Goal: Task Accomplishment & Management: Complete application form

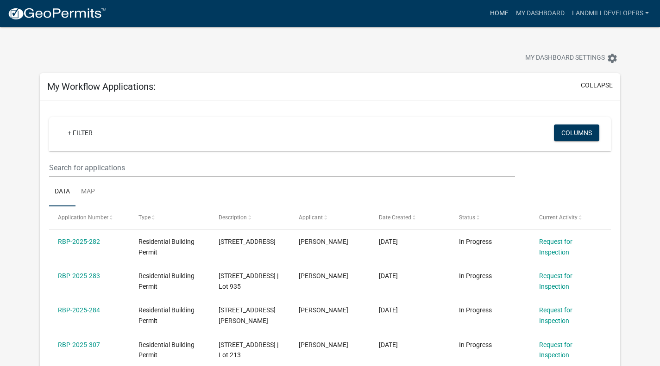
click at [501, 15] on link "Home" at bounding box center [499, 14] width 26 height 18
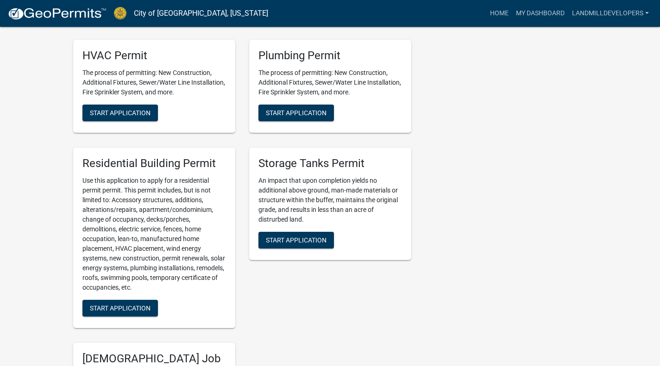
scroll to position [652, 0]
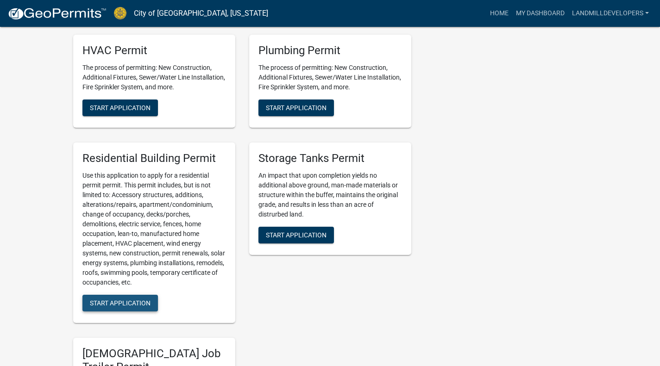
click at [110, 312] on button "Start Application" at bounding box center [120, 303] width 76 height 17
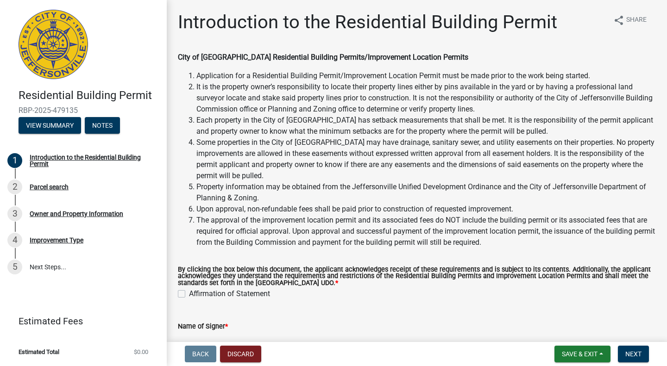
click at [189, 294] on label "Affirmation of Statement" at bounding box center [229, 294] width 81 height 11
click at [189, 294] on input "Affirmation of Statement" at bounding box center [192, 292] width 6 height 6
checkbox input "true"
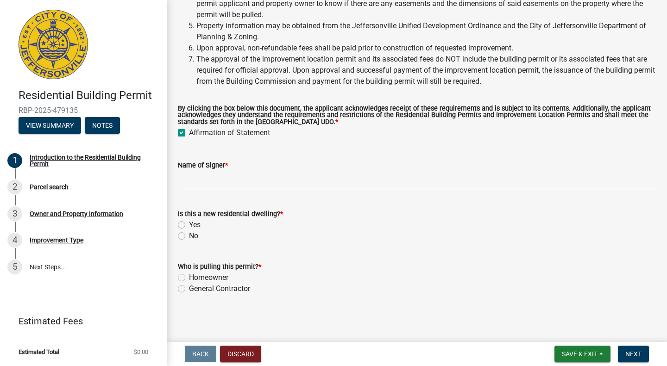
scroll to position [162, 0]
click at [189, 225] on label "Yes" at bounding box center [195, 224] width 12 height 11
click at [189, 225] on input "Yes" at bounding box center [192, 222] width 6 height 6
radio input "true"
click at [189, 288] on label "General Contractor" at bounding box center [219, 288] width 61 height 11
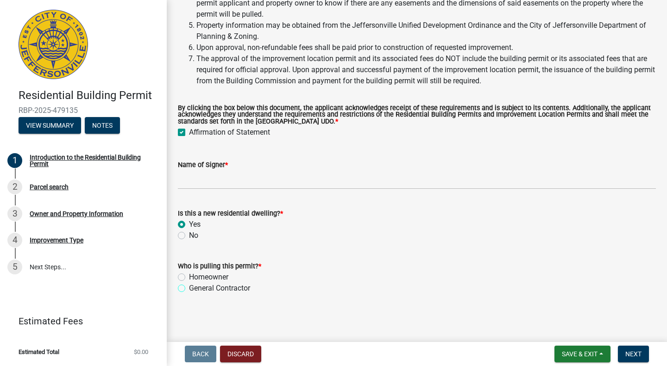
click at [189, 288] on input "General Contractor" at bounding box center [192, 286] width 6 height 6
radio input "true"
click at [630, 358] on span "Next" at bounding box center [633, 354] width 16 height 7
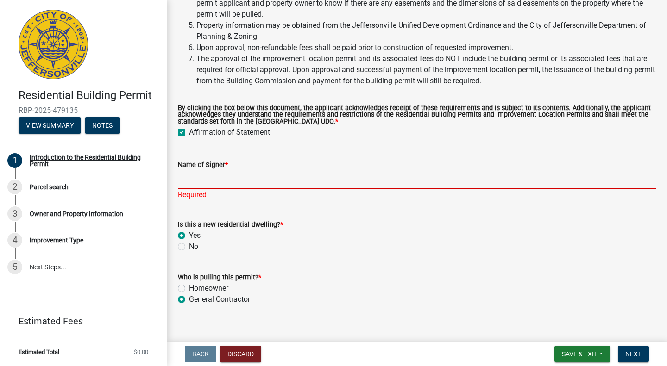
click at [210, 183] on input "Name of Signer *" at bounding box center [417, 179] width 478 height 19
type input "Land-Mill Developers, Inc."
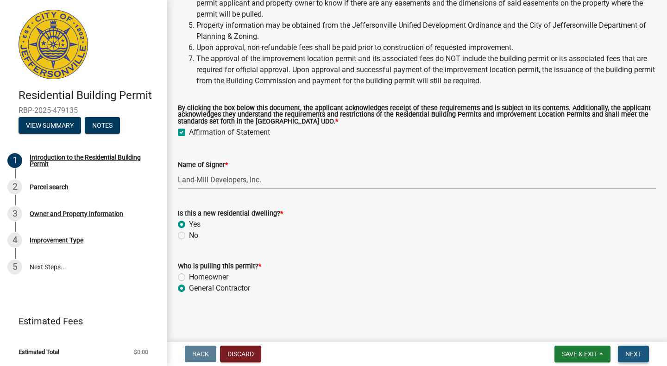
click at [631, 349] on button "Next" at bounding box center [633, 354] width 31 height 17
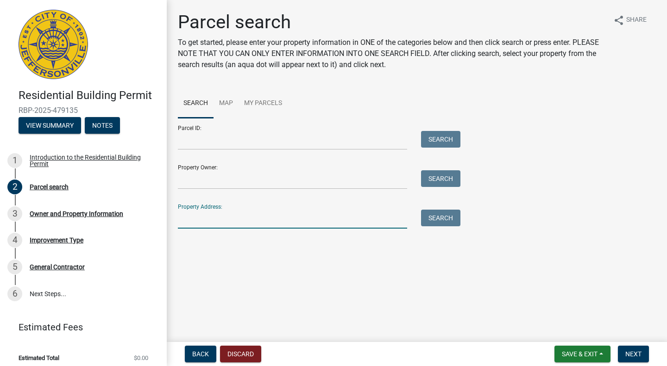
click at [211, 218] on input "Property Address:" at bounding box center [292, 219] width 229 height 19
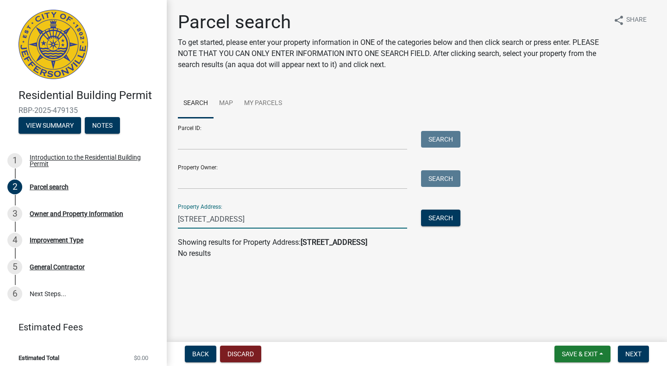
type input "[STREET_ADDRESS]"
click at [209, 184] on input "Property Owner:" at bounding box center [292, 179] width 229 height 19
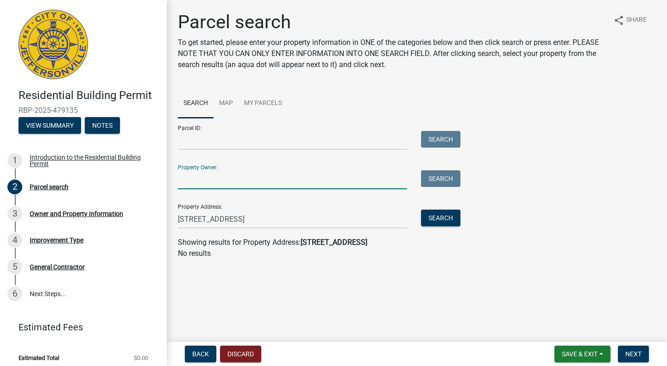
type input "WOII Development LLC"
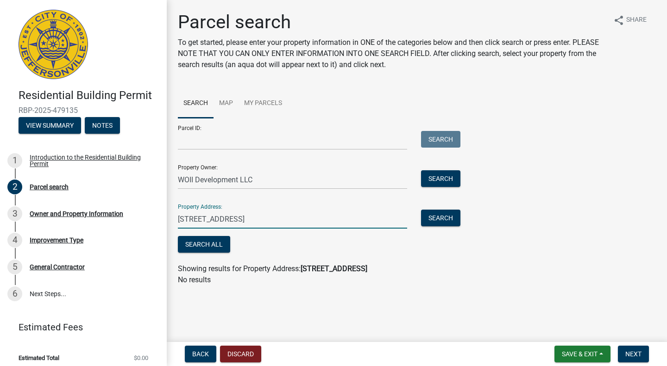
drag, startPoint x: 267, startPoint y: 217, endPoint x: 132, endPoint y: 222, distance: 135.9
click at [132, 222] on div "Residential Building Permit RBP-2025-479135 View Summary Notes 1 Introduction t…" at bounding box center [333, 183] width 667 height 366
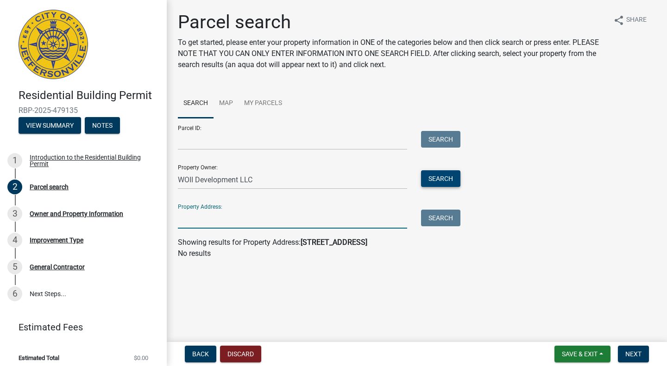
click at [424, 180] on button "Search" at bounding box center [440, 178] width 39 height 17
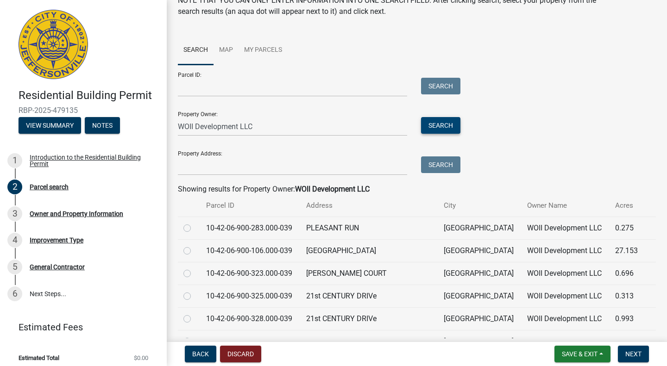
scroll to position [62, 0]
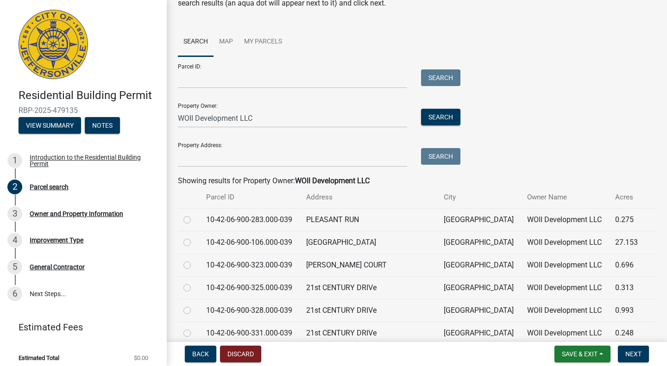
click at [329, 239] on td "[GEOGRAPHIC_DATA]" at bounding box center [369, 242] width 137 height 23
click at [191, 221] on div at bounding box center [189, 220] width 12 height 11
click at [195, 215] on label at bounding box center [195, 215] width 0 height 0
click at [195, 221] on input "radio" at bounding box center [198, 218] width 6 height 6
radio input "true"
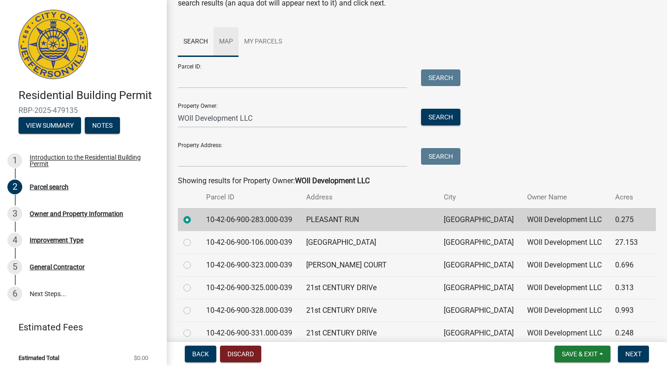
click at [225, 47] on link "Map" at bounding box center [226, 42] width 25 height 30
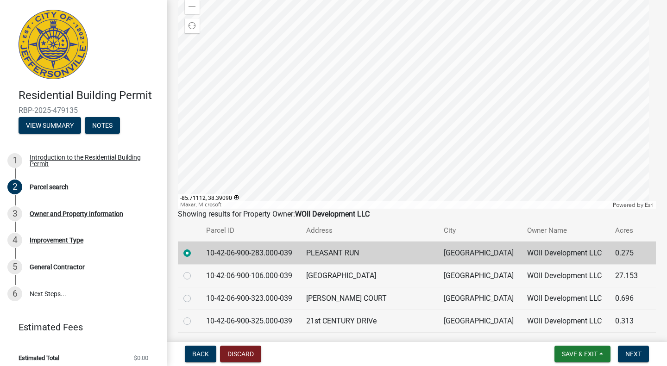
scroll to position [149, 0]
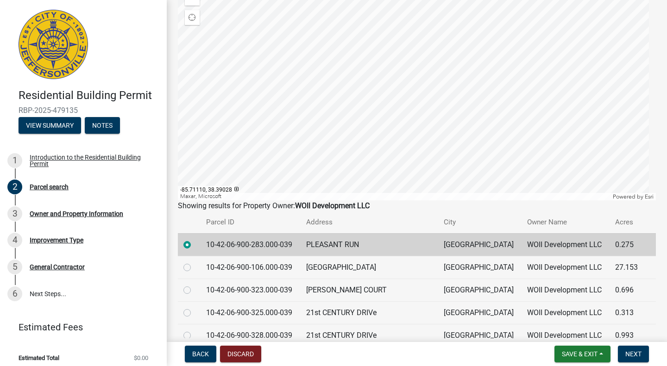
click at [195, 285] on label at bounding box center [195, 285] width 0 height 0
click at [195, 289] on input "radio" at bounding box center [198, 288] width 6 height 6
radio input "true"
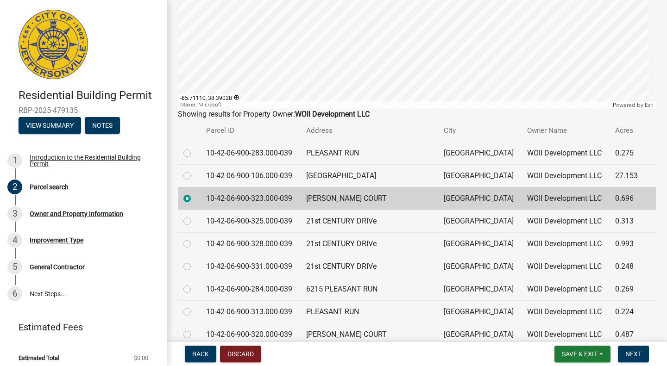
scroll to position [241, 0]
click at [195, 284] on label at bounding box center [195, 284] width 0 height 0
click at [195, 288] on input "radio" at bounding box center [198, 287] width 6 height 6
radio input "true"
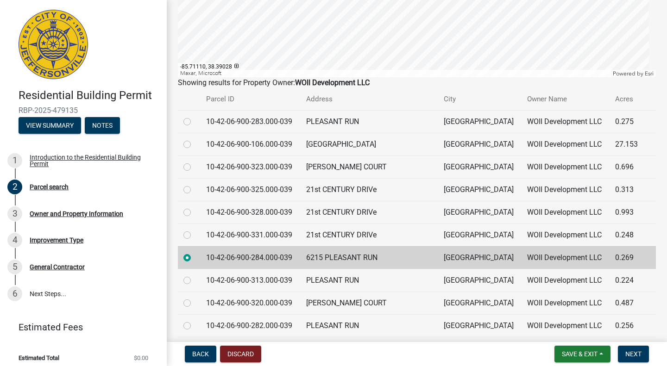
scroll to position [284, 0]
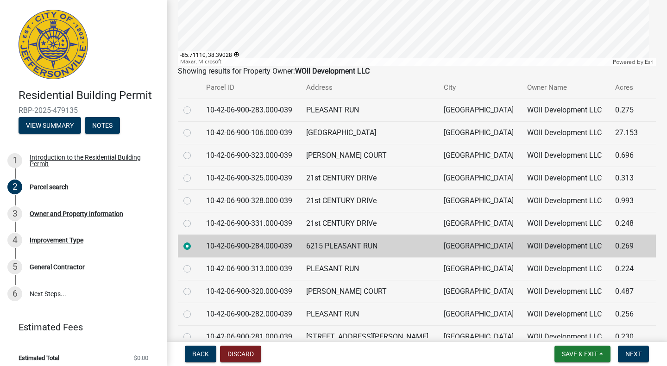
click at [195, 264] on label at bounding box center [195, 264] width 0 height 0
click at [195, 270] on input "radio" at bounding box center [198, 267] width 6 height 6
radio input "true"
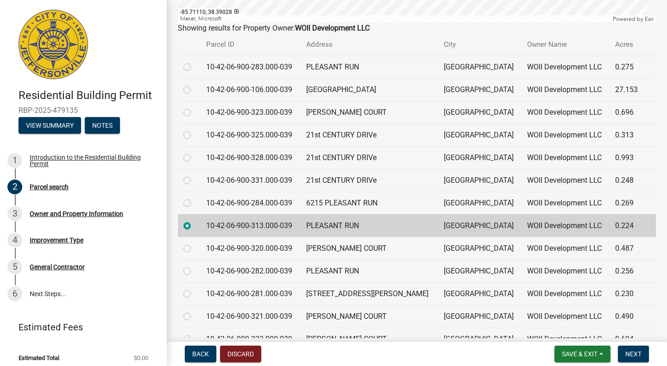
scroll to position [329, 0]
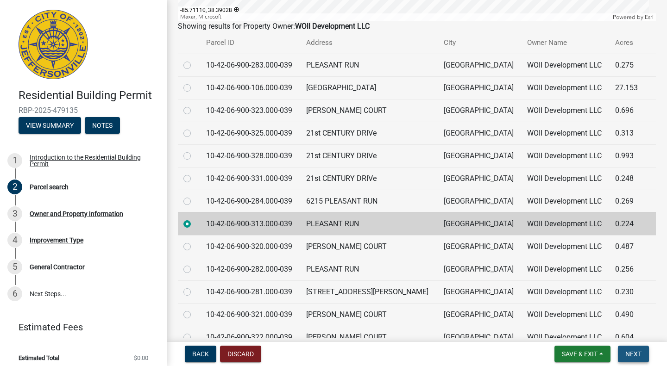
click at [625, 350] on button "Next" at bounding box center [633, 354] width 31 height 17
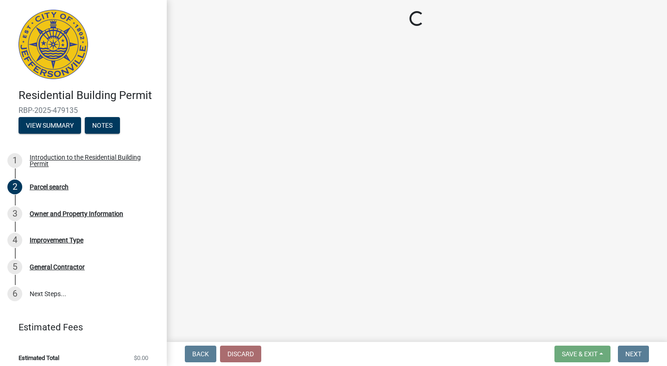
scroll to position [0, 0]
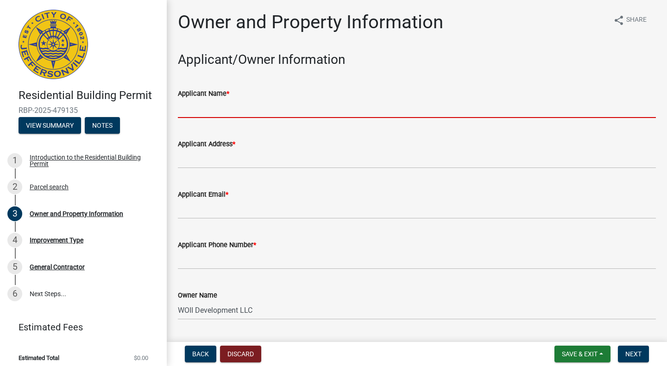
click at [250, 114] on input "Applicant Name *" at bounding box center [417, 108] width 478 height 19
type input "[PERSON_NAME]"
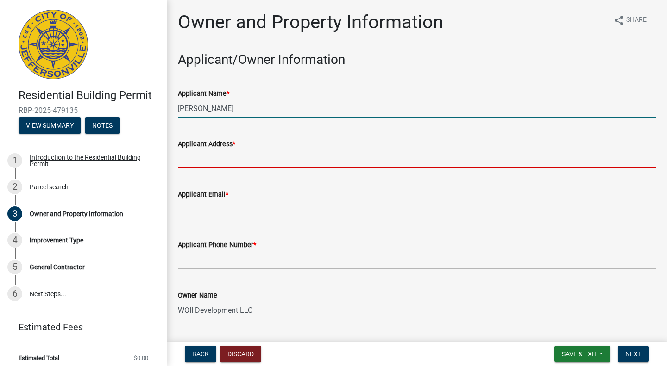
type input "[STREET_ADDRESS]"
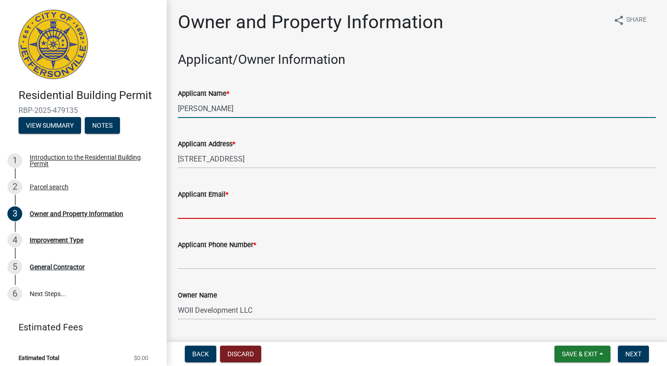
type input "[EMAIL_ADDRESS][DOMAIN_NAME]"
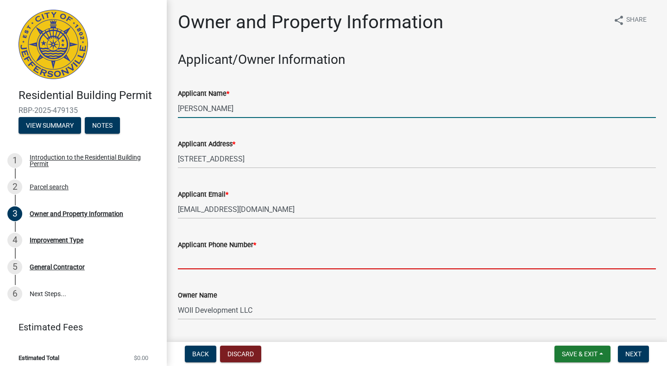
type input "8129894493"
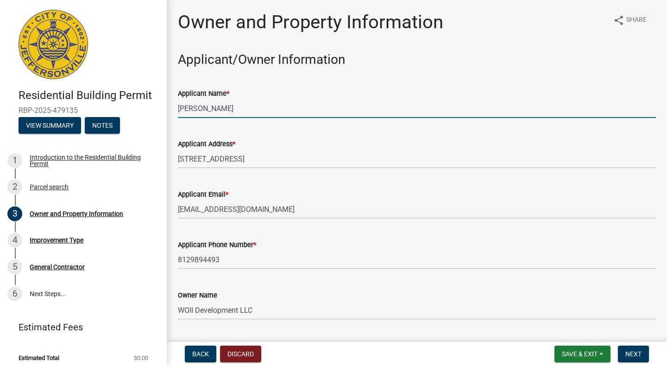
drag, startPoint x: 218, startPoint y: 106, endPoint x: 132, endPoint y: 114, distance: 87.0
click at [132, 114] on div "Residential Building Permit RBP-2025-479135 View Summary Notes 1 Introduction t…" at bounding box center [333, 183] width 667 height 366
type input "Land-Mill Developers, Inc."
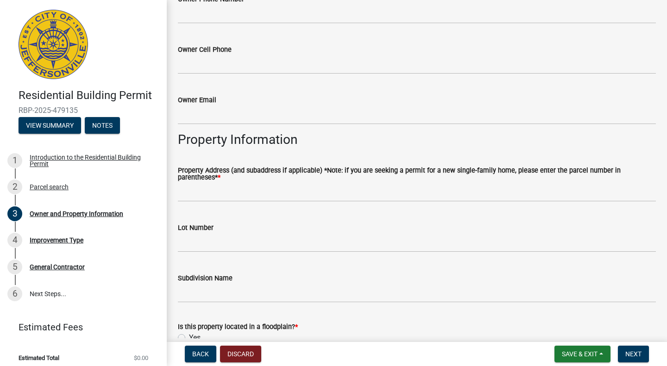
scroll to position [348, 0]
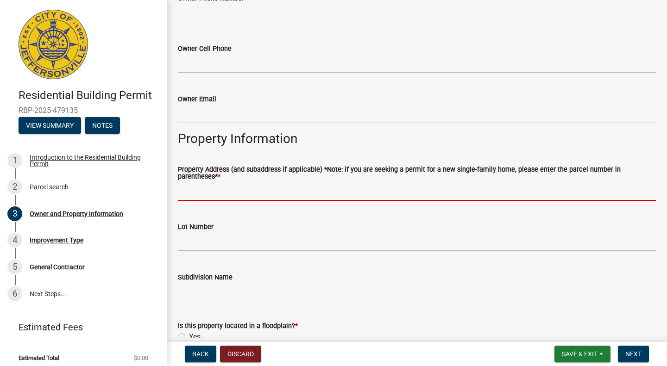
click at [233, 198] on input "Property Address (and subaddress if applicable) *Note: if you are seeking a per…" at bounding box center [417, 191] width 478 height 19
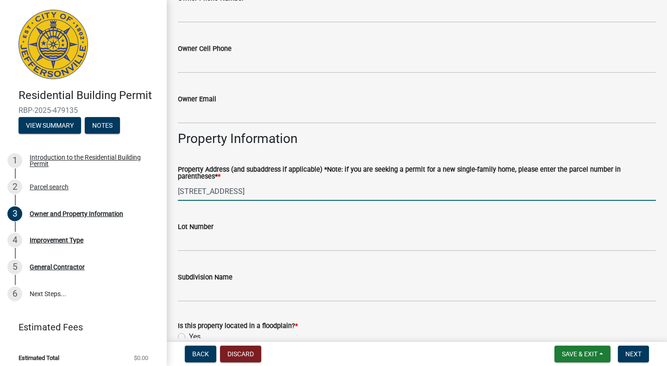
scroll to position [399, 0]
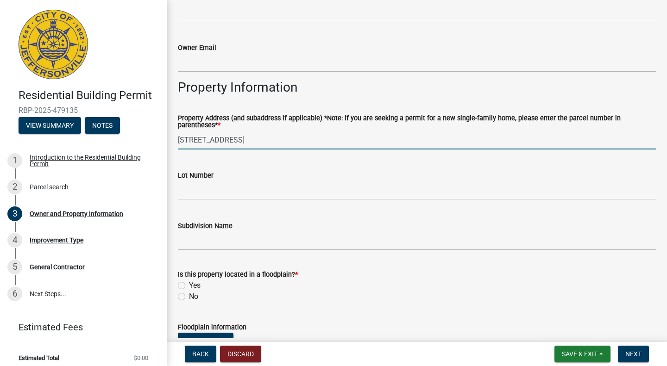
type input "[STREET_ADDRESS]"
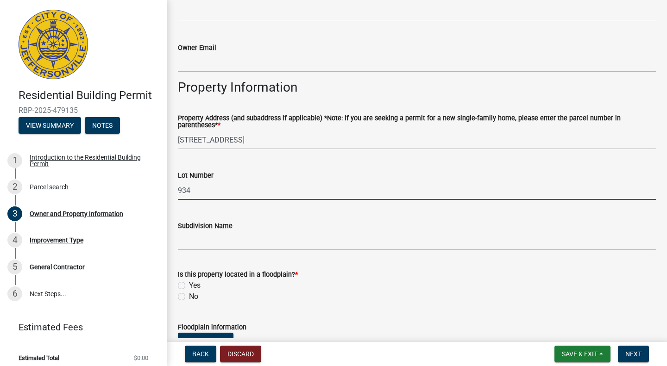
type input "934"
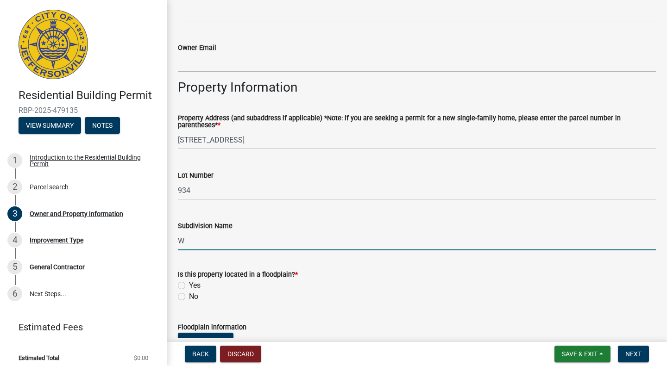
type input "Whispering Oaks II"
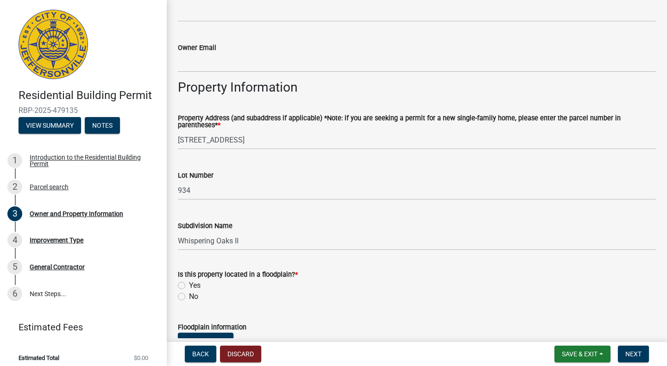
click at [189, 297] on label "No" at bounding box center [193, 296] width 9 height 11
click at [189, 297] on input "No" at bounding box center [192, 294] width 6 height 6
radio input "true"
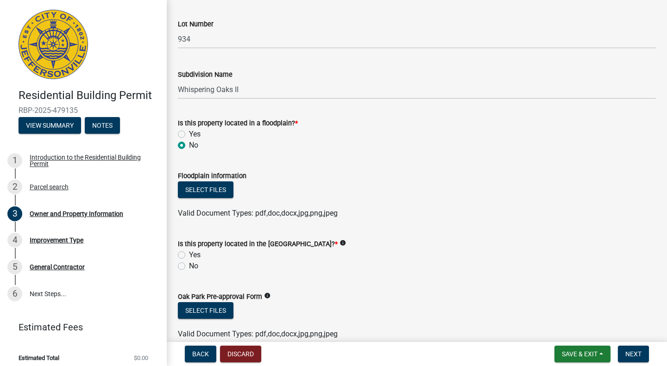
scroll to position [551, 0]
click at [189, 265] on label "No" at bounding box center [193, 265] width 9 height 11
click at [189, 265] on input "No" at bounding box center [192, 263] width 6 height 6
radio input "true"
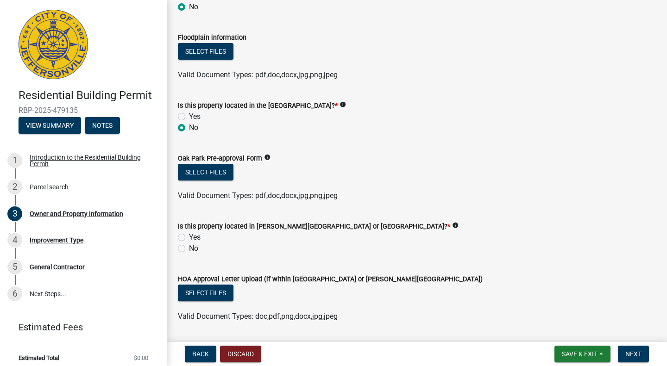
scroll to position [690, 0]
click at [189, 249] on label "No" at bounding box center [193, 248] width 9 height 11
click at [189, 249] on input "No" at bounding box center [192, 246] width 6 height 6
radio input "true"
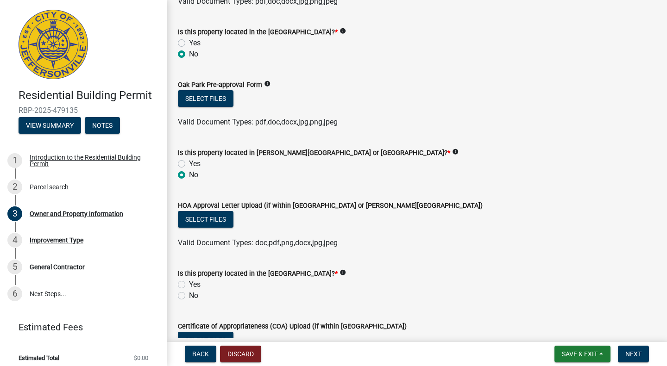
scroll to position [763, 0]
click at [189, 295] on label "No" at bounding box center [193, 295] width 9 height 11
click at [189, 295] on input "No" at bounding box center [192, 293] width 6 height 6
radio input "true"
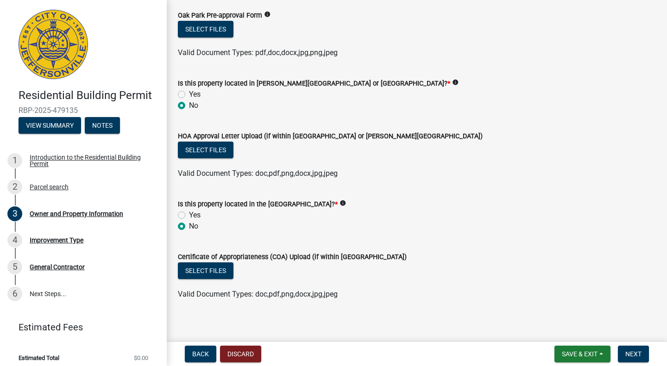
scroll to position [839, 0]
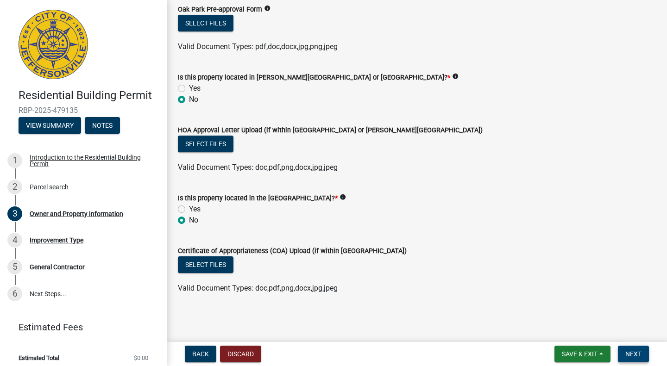
click at [636, 350] on button "Next" at bounding box center [633, 354] width 31 height 17
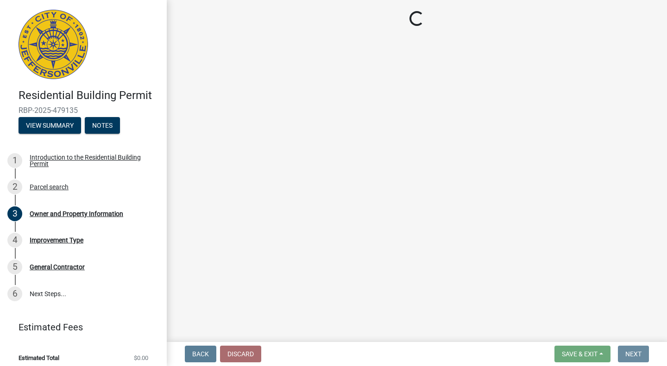
scroll to position [0, 0]
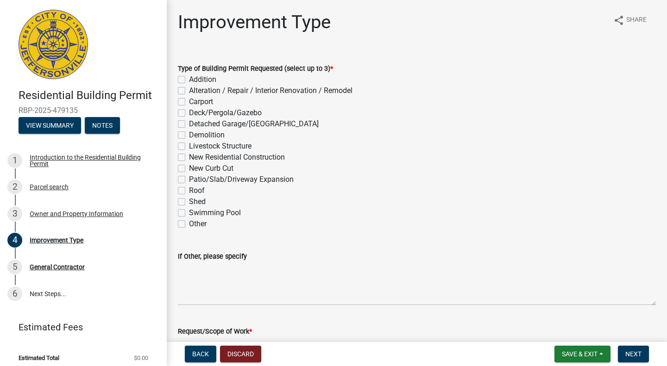
click at [189, 158] on label "New Residential Construction" at bounding box center [237, 157] width 96 height 11
click at [189, 158] on input "New Residential Construction" at bounding box center [192, 155] width 6 height 6
checkbox input "true"
checkbox input "false"
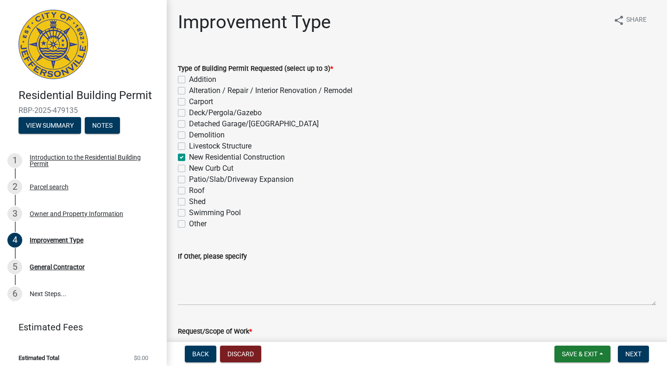
checkbox input "false"
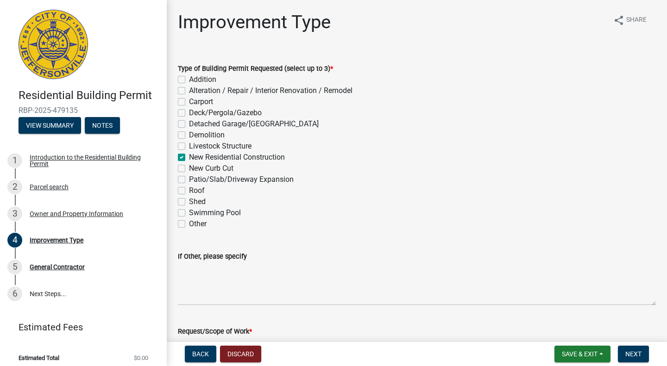
checkbox input "true"
checkbox input "false"
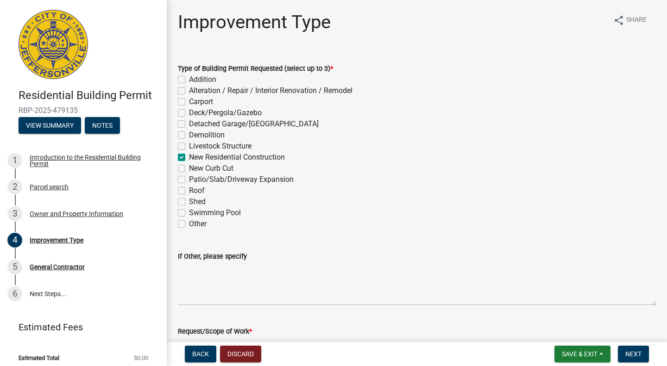
checkbox input "false"
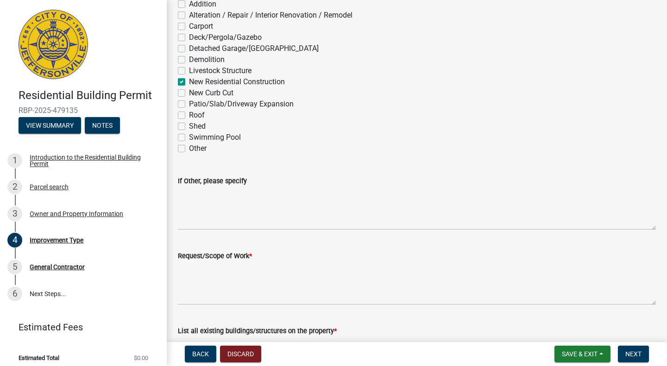
scroll to position [76, 0]
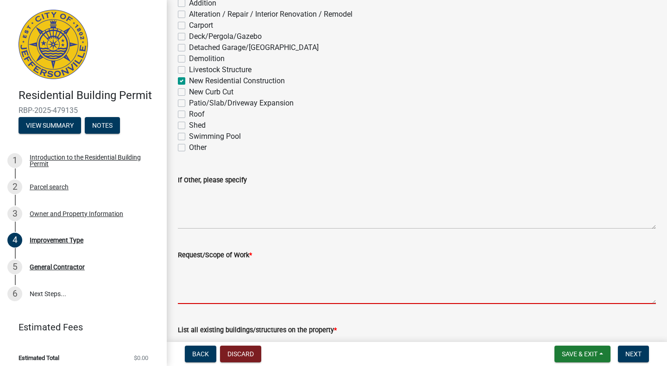
click at [206, 280] on textarea "Request/Scope of Work *" at bounding box center [417, 283] width 478 height 44
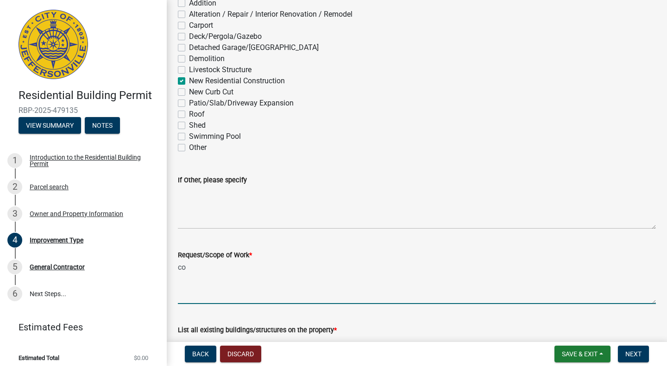
type textarea "c"
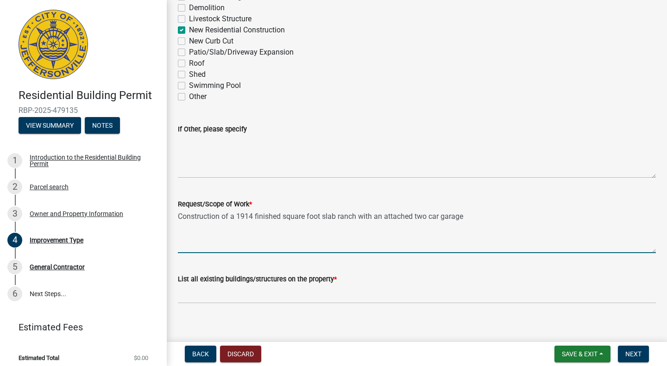
scroll to position [136, 0]
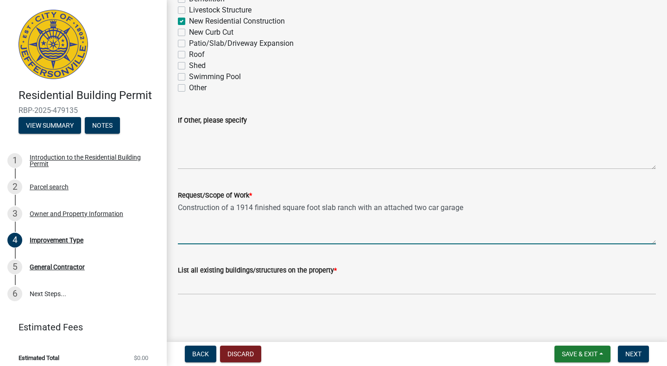
type textarea "Construction of a 1914 finished square foot slab ranch with an attached two car…"
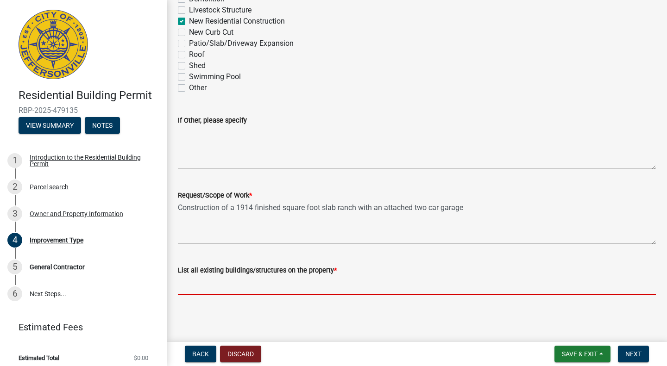
click at [206, 280] on input "List all existing buildings/structures on the property *" at bounding box center [417, 285] width 478 height 19
type input "none"
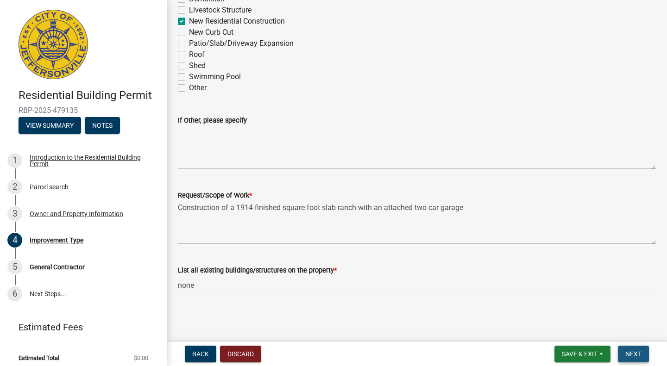
click at [636, 354] on span "Next" at bounding box center [633, 354] width 16 height 7
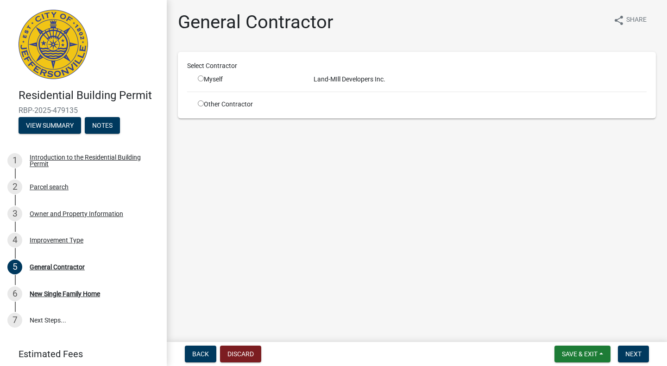
click at [201, 81] on input "radio" at bounding box center [201, 79] width 6 height 6
radio input "true"
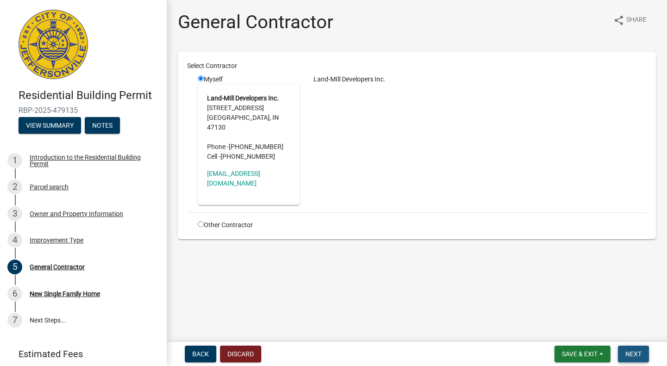
click at [635, 356] on span "Next" at bounding box center [633, 354] width 16 height 7
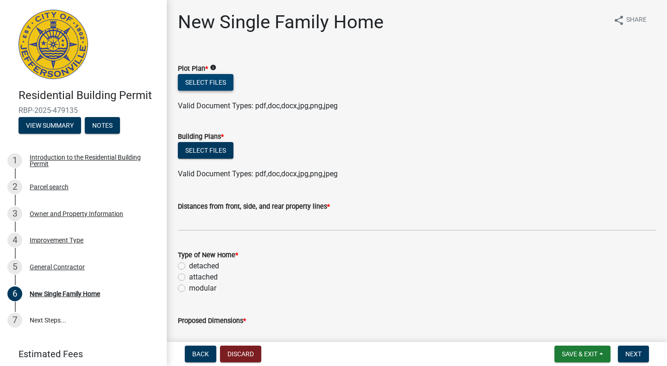
click at [195, 81] on button "Select files" at bounding box center [206, 82] width 56 height 17
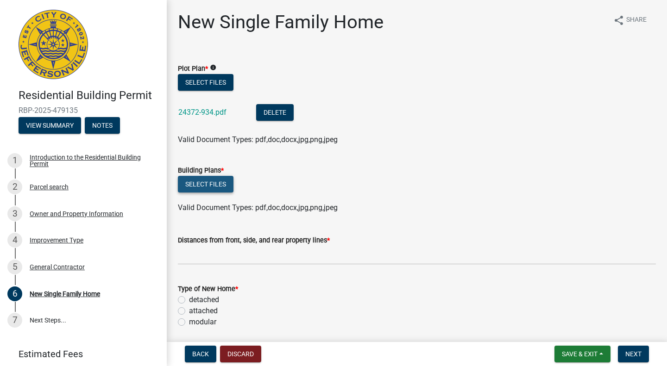
click at [203, 187] on button "Select files" at bounding box center [206, 184] width 56 height 17
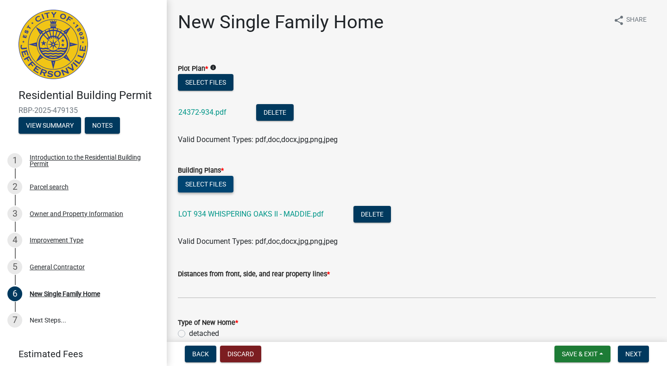
click at [178, 176] on button "Select files" at bounding box center [206, 184] width 56 height 17
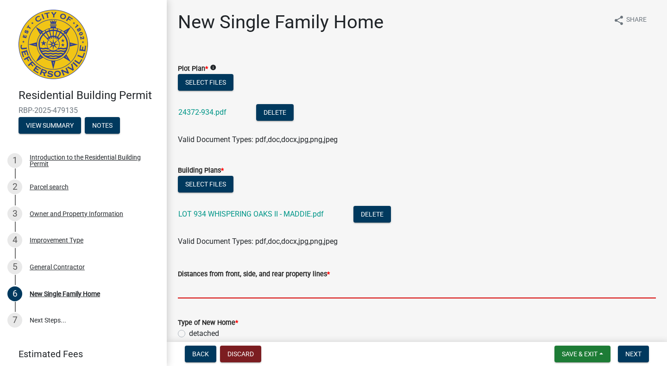
click at [290, 286] on input "Distances from front, side, and rear property lines *" at bounding box center [417, 289] width 478 height 19
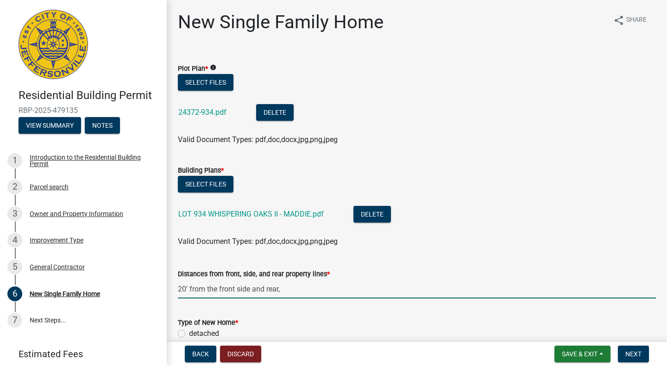
click at [236, 289] on input "20' from the front side and rear," at bounding box center [417, 289] width 478 height 19
drag, startPoint x: 219, startPoint y: 286, endPoint x: 303, endPoint y: 290, distance: 84.4
click at [303, 290] on input "20' from the front, side and rear," at bounding box center [417, 289] width 478 height 19
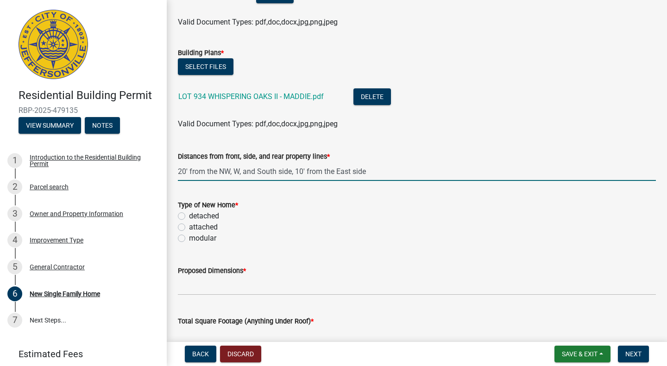
scroll to position [118, 0]
type input "20' from the NW, W, and South side, 10' from the East side"
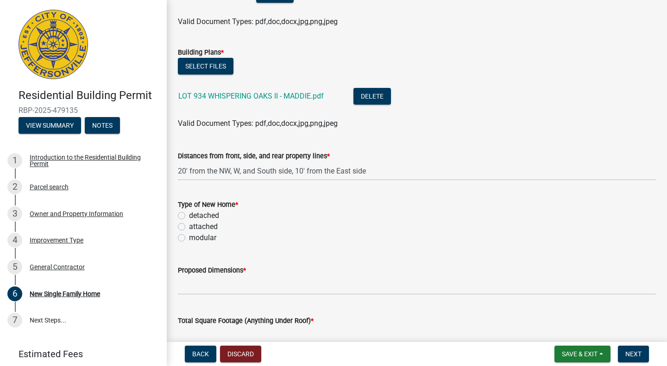
click at [189, 218] on label "detached" at bounding box center [204, 215] width 30 height 11
click at [189, 216] on input "detached" at bounding box center [192, 213] width 6 height 6
radio input "true"
click at [202, 285] on input "Proposed Dimensions *" at bounding box center [417, 285] width 478 height 19
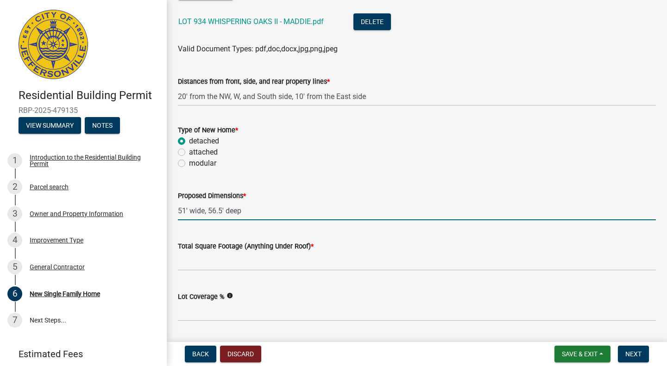
scroll to position [193, 0]
type input "51' wide, 56.5' deep"
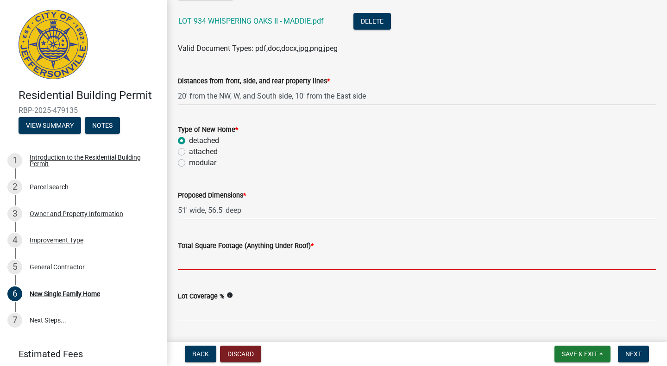
click at [202, 268] on input "Total Square Footage (Anything Under Roof) *" at bounding box center [417, 261] width 478 height 19
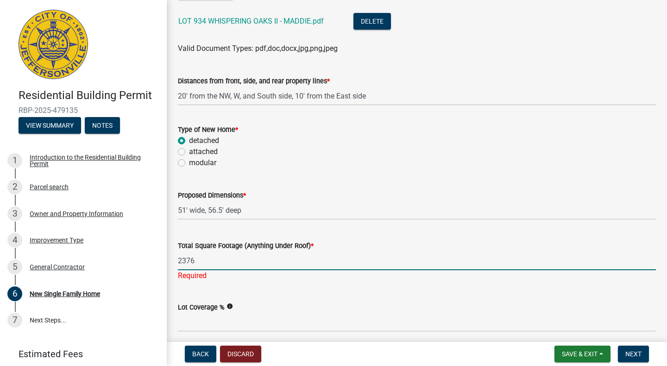
type input "2376"
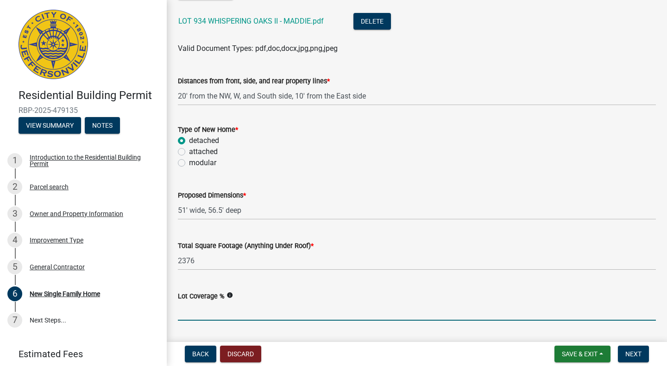
click at [202, 320] on input "Lot Coverage %" at bounding box center [417, 311] width 478 height 19
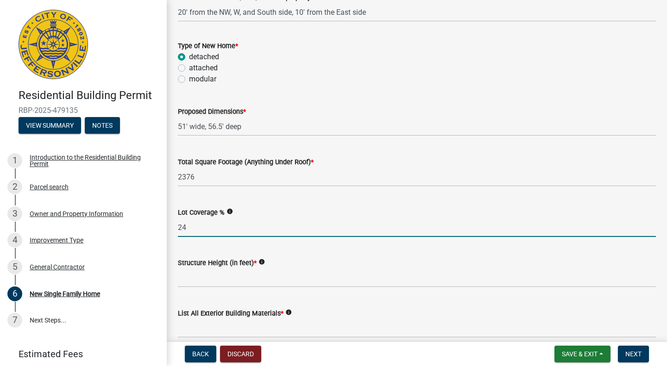
scroll to position [278, 0]
type input "24"
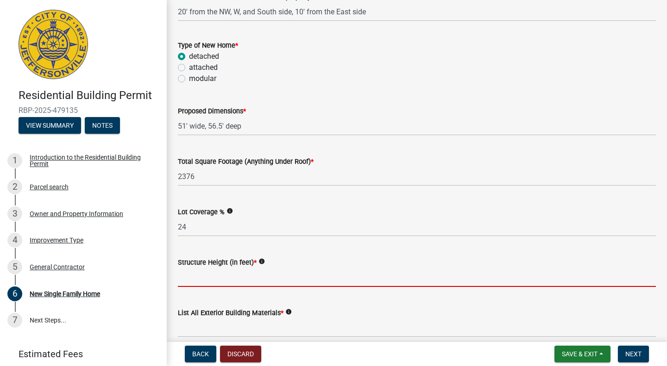
click at [196, 282] on input "Structure Height (in feet) *" at bounding box center [417, 277] width 478 height 19
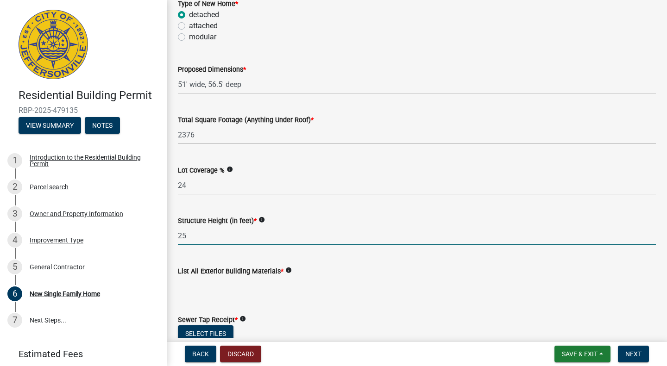
scroll to position [341, 0]
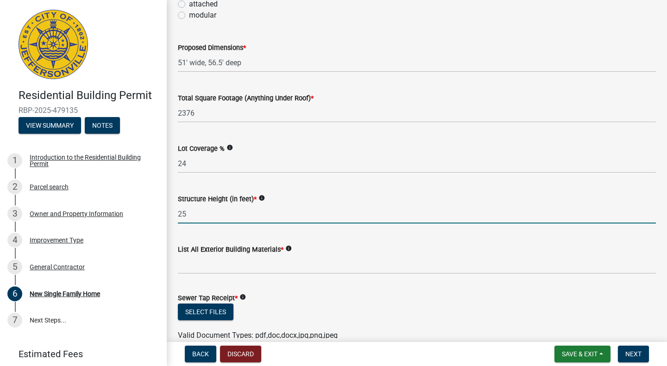
type input "25"
click at [198, 270] on input "List All Exterior Building Materials *" at bounding box center [417, 264] width 478 height 19
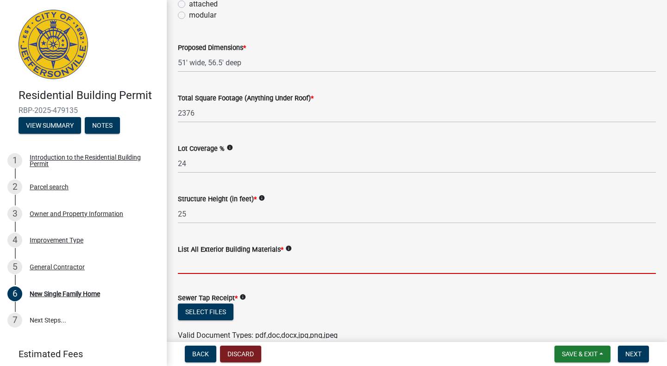
type input "Brick, [PERSON_NAME] board, vinyl, aluminium"
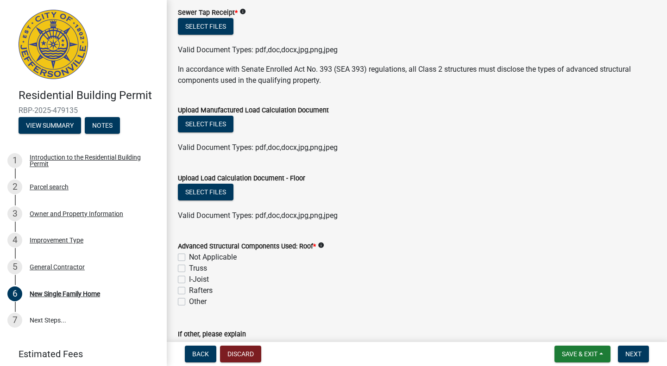
scroll to position [627, 0]
click at [189, 271] on label "Truss" at bounding box center [198, 268] width 18 height 11
click at [189, 269] on input "Truss" at bounding box center [192, 266] width 6 height 6
checkbox input "true"
checkbox input "false"
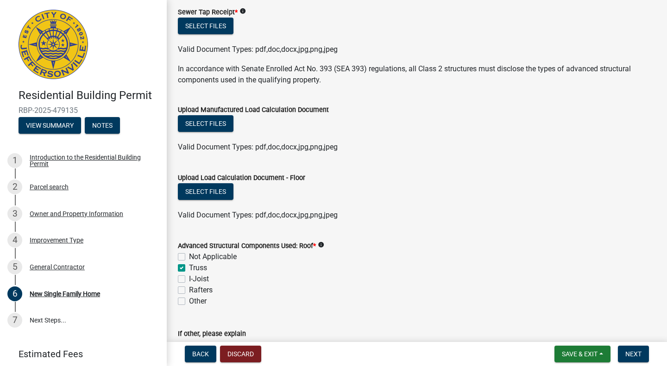
checkbox input "true"
checkbox input "false"
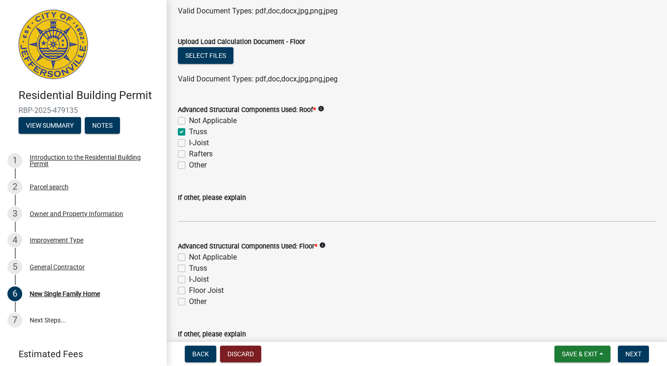
scroll to position [764, 0]
click at [189, 256] on label "Not Applicable" at bounding box center [213, 256] width 48 height 11
click at [189, 256] on input "Not Applicable" at bounding box center [192, 254] width 6 height 6
checkbox input "true"
checkbox input "false"
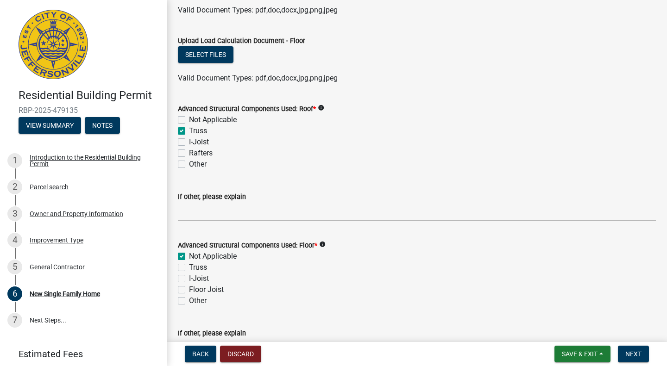
checkbox input "false"
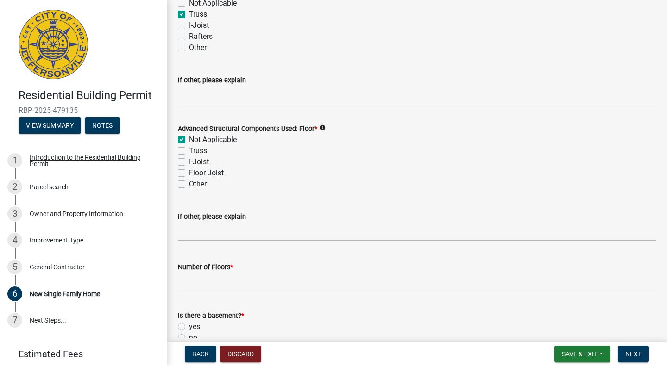
scroll to position [882, 0]
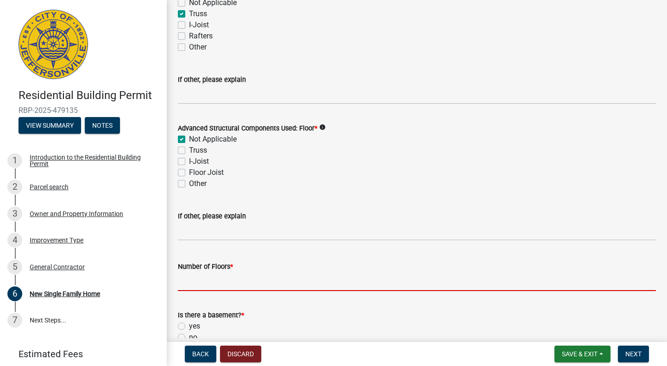
click at [254, 284] on input "Number of Floors *" at bounding box center [417, 281] width 478 height 19
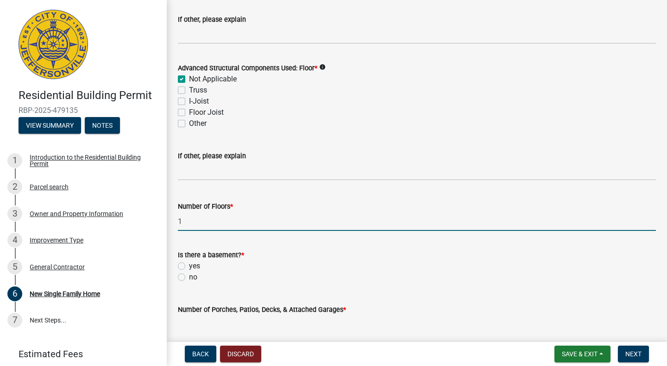
scroll to position [942, 0]
type input "1"
click at [189, 278] on label "no" at bounding box center [193, 276] width 8 height 11
click at [189, 278] on input "no" at bounding box center [192, 274] width 6 height 6
radio input "true"
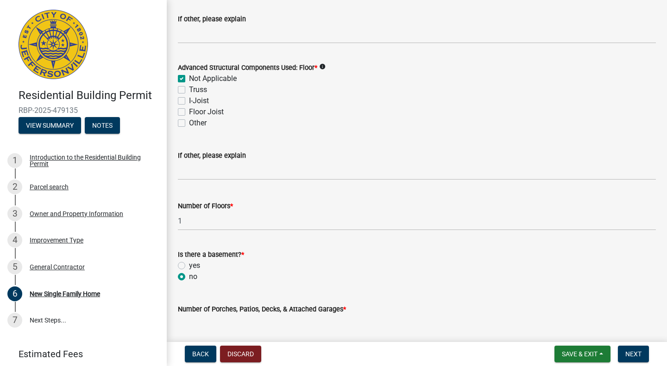
scroll to position [1036, 0]
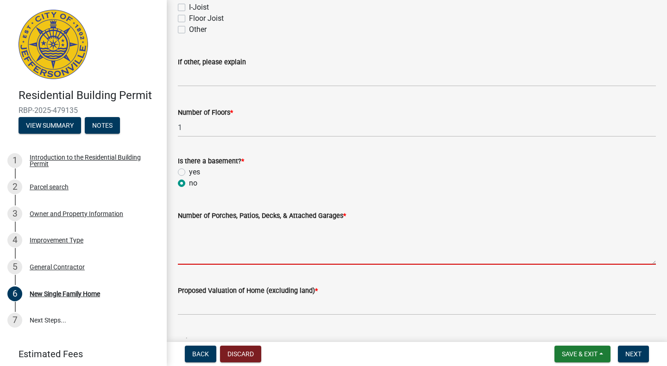
click at [224, 239] on textarea "Number of Porches, Patios, Decks, & Attached Garages *" at bounding box center [417, 243] width 478 height 44
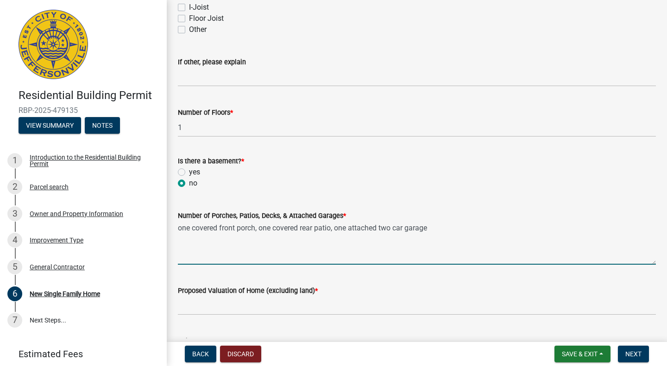
type textarea "one covered front porch, one covered rear patio, one attached two car garage"
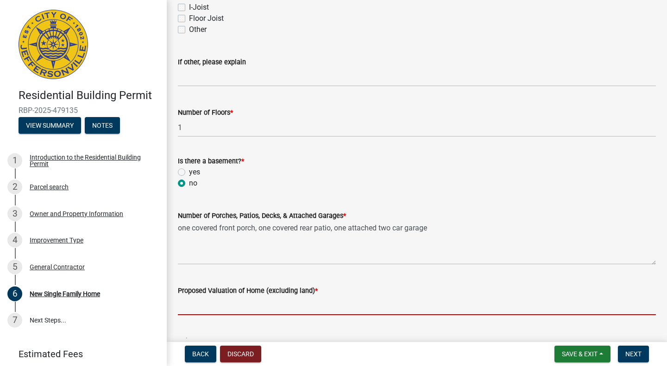
click at [215, 303] on input "Proposed Valuation of Home (excluding land) *" at bounding box center [417, 306] width 478 height 19
type input "350,000"
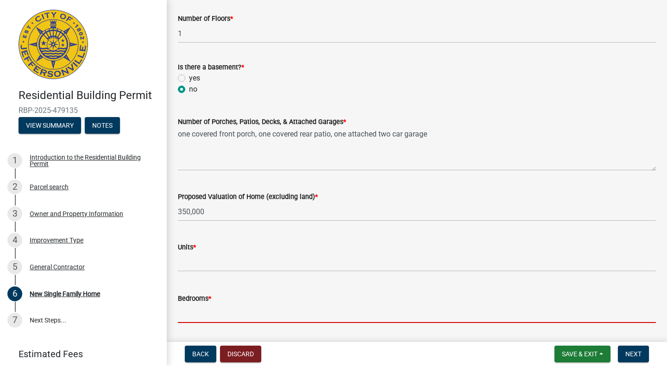
click at [342, 305] on input "text" at bounding box center [417, 313] width 478 height 19
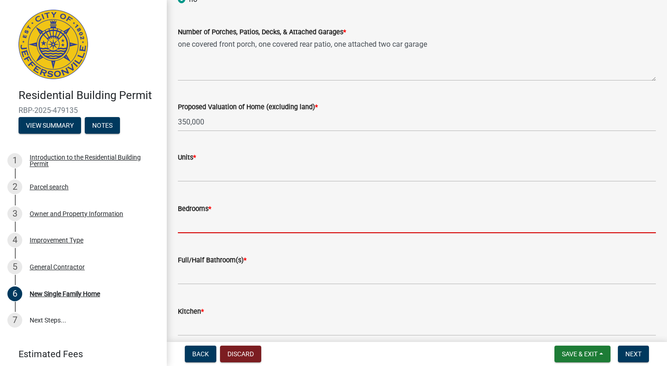
scroll to position [1220, 0]
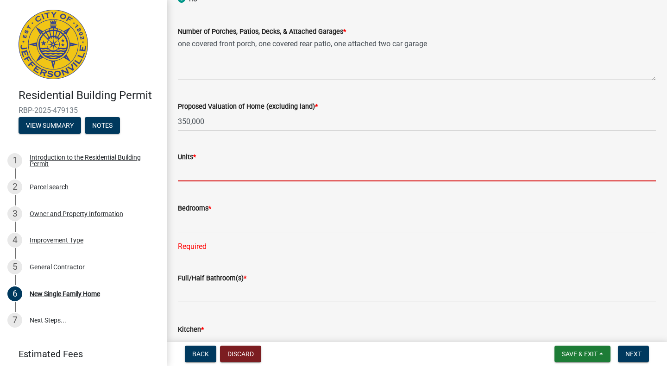
click at [192, 163] on input "text" at bounding box center [417, 172] width 478 height 19
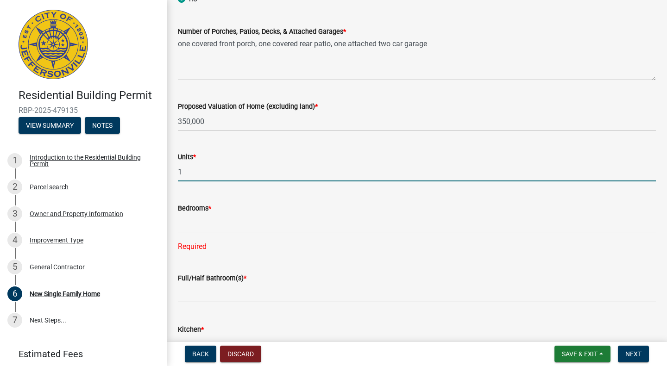
type input "1"
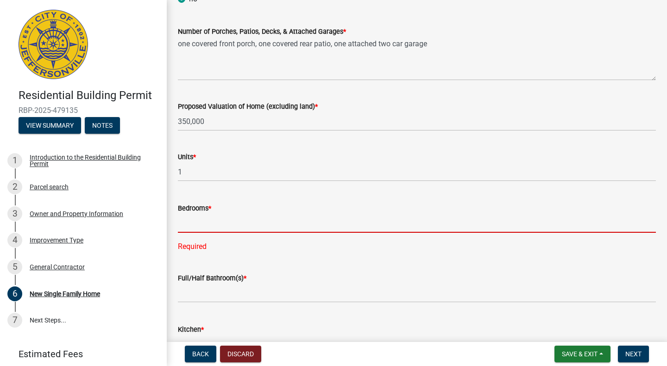
click at [200, 221] on input "text" at bounding box center [417, 223] width 478 height 19
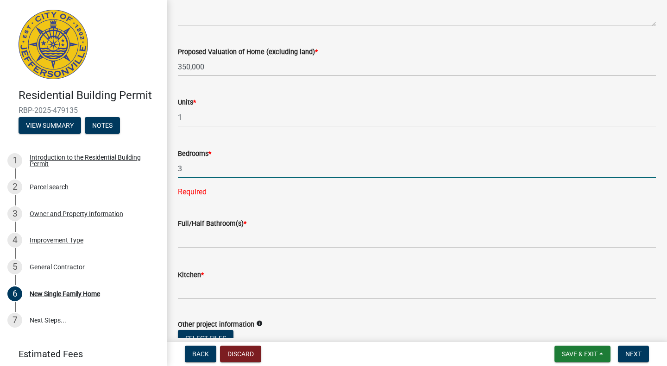
scroll to position [1279, 0]
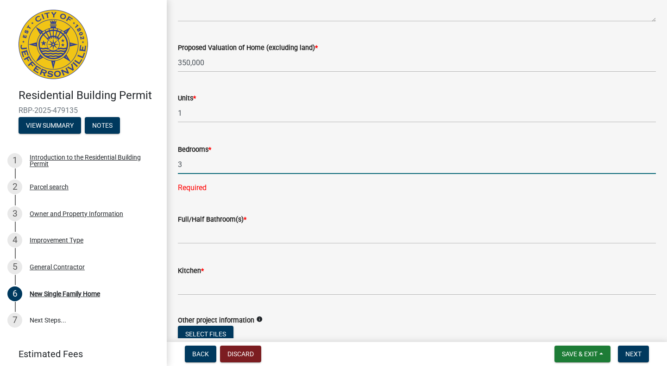
type input "3"
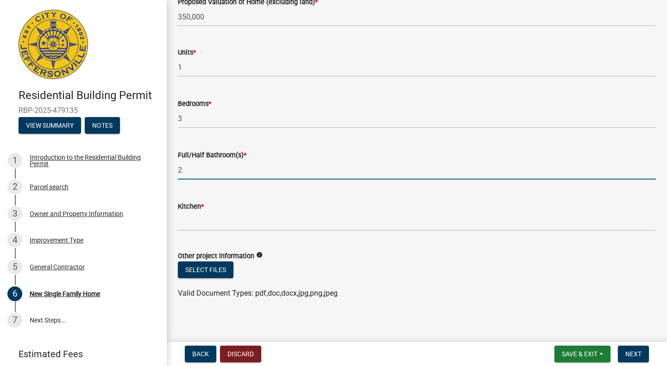
scroll to position [1325, 0]
type input "2"
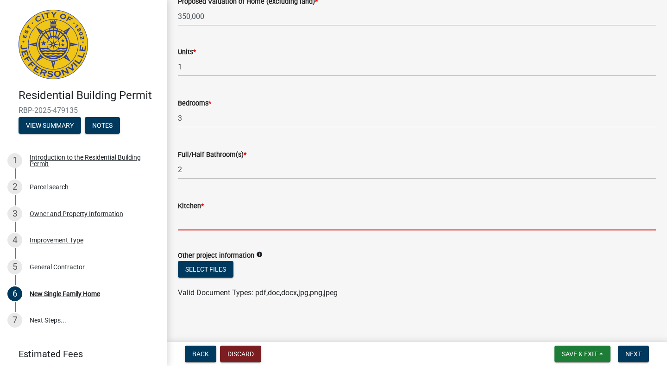
click at [201, 219] on input "text" at bounding box center [417, 221] width 478 height 19
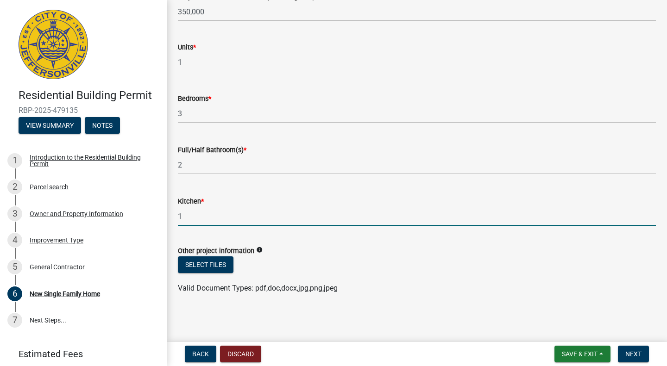
type input "1"
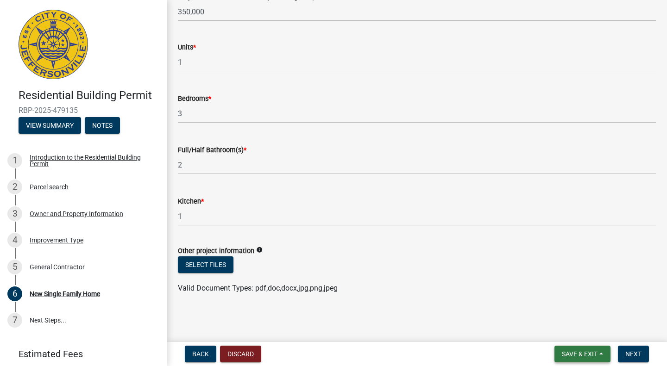
click at [592, 356] on span "Save & Exit" at bounding box center [580, 354] width 36 height 7
click at [555, 328] on button "Save & Exit" at bounding box center [573, 330] width 74 height 22
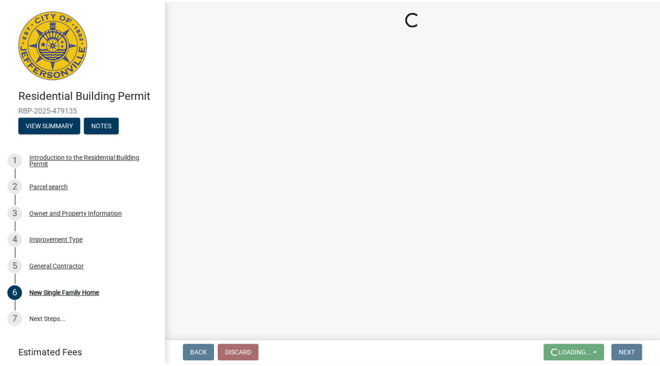
scroll to position [0, 0]
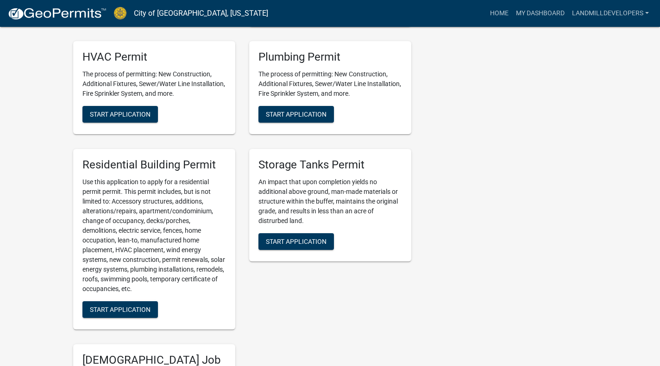
scroll to position [646, 0]
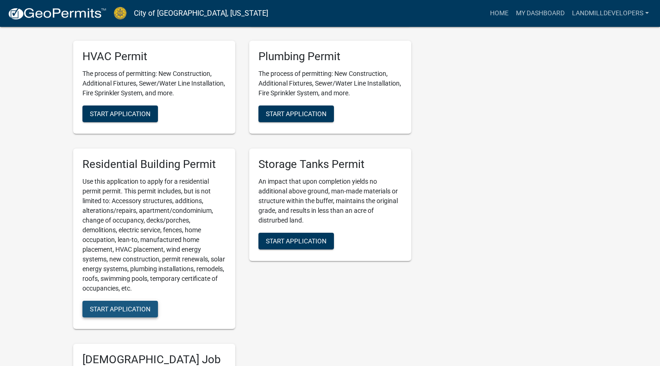
click at [130, 313] on span "Start Application" at bounding box center [120, 309] width 61 height 7
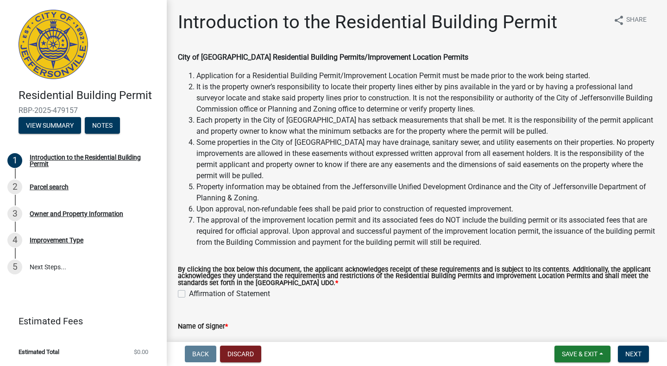
click at [189, 294] on label "Affirmation of Statement" at bounding box center [229, 294] width 81 height 11
click at [189, 294] on input "Affirmation of Statement" at bounding box center [192, 292] width 6 height 6
checkbox input "true"
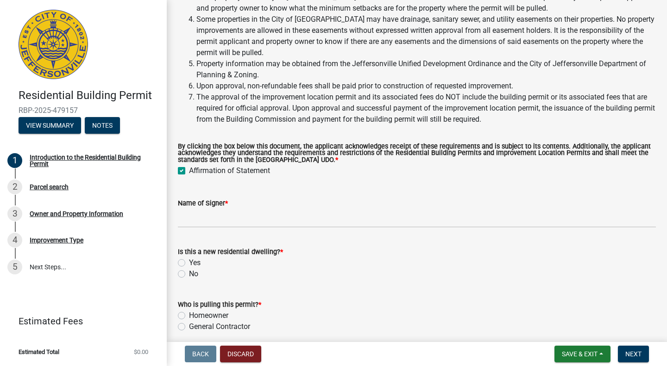
scroll to position [124, 0]
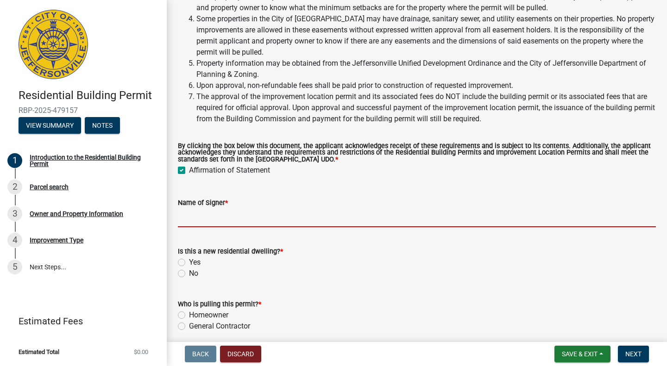
click at [208, 225] on input "Name of Signer *" at bounding box center [417, 217] width 478 height 19
type input "Land-Mill Developers, Inc."
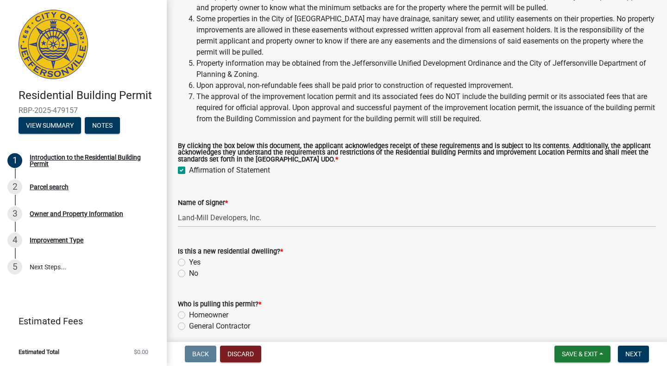
click at [189, 262] on label "Yes" at bounding box center [195, 262] width 12 height 11
click at [189, 262] on input "Yes" at bounding box center [192, 260] width 6 height 6
radio input "true"
click at [189, 327] on label "General Contractor" at bounding box center [219, 326] width 61 height 11
click at [189, 327] on input "General Contractor" at bounding box center [192, 324] width 6 height 6
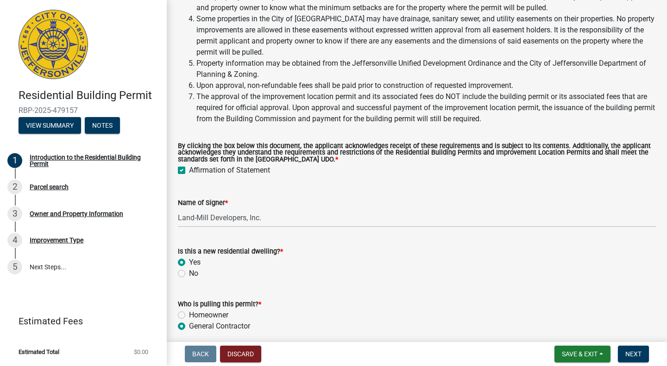
radio input "true"
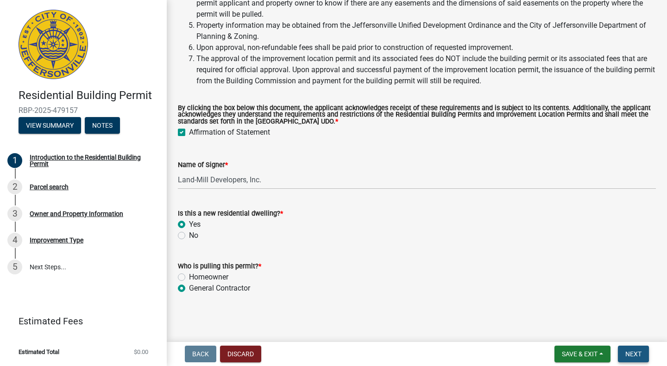
click at [633, 350] on button "Next" at bounding box center [633, 354] width 31 height 17
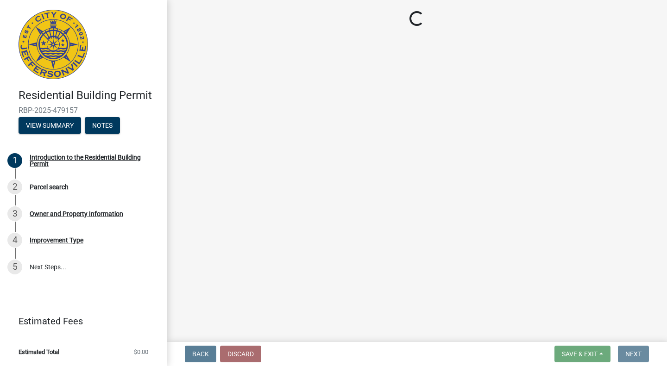
scroll to position [0, 0]
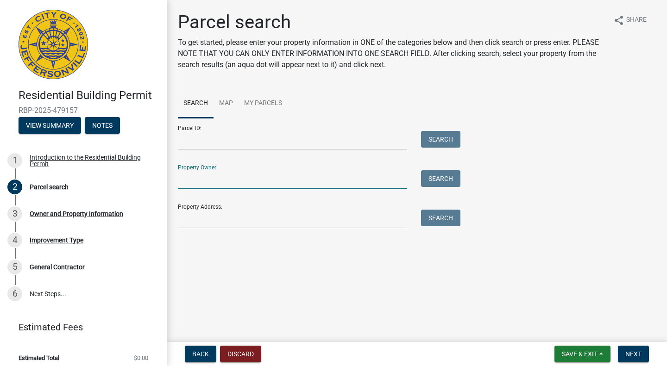
click at [211, 178] on input "Property Owner:" at bounding box center [292, 179] width 229 height 19
type input "WOII Development LLC"
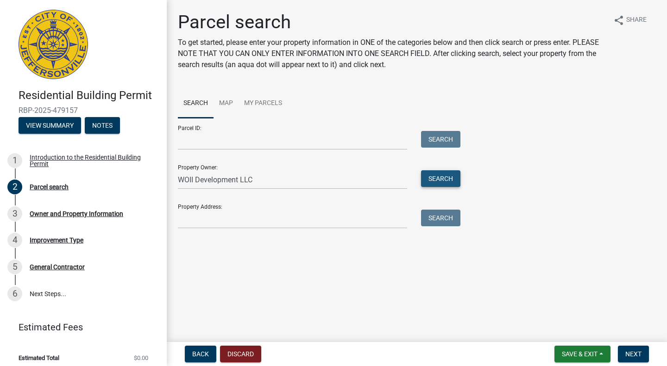
click at [446, 180] on button "Search" at bounding box center [440, 178] width 39 height 17
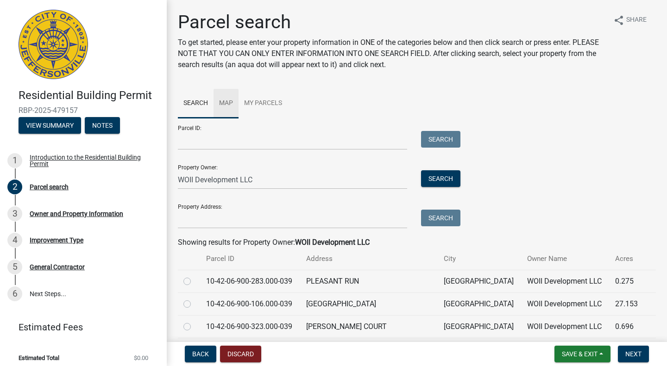
click at [228, 103] on link "Map" at bounding box center [226, 104] width 25 height 30
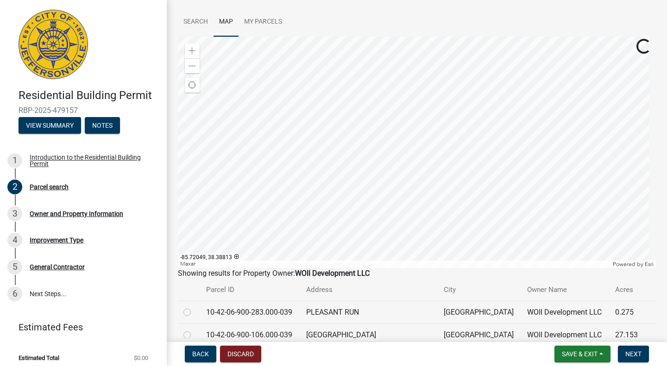
scroll to position [82, 0]
click at [384, 101] on div at bounding box center [417, 152] width 478 height 232
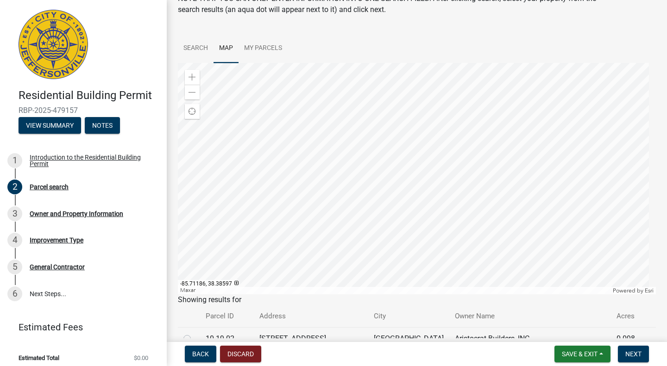
scroll to position [55, 0]
click at [387, 126] on div at bounding box center [417, 179] width 478 height 232
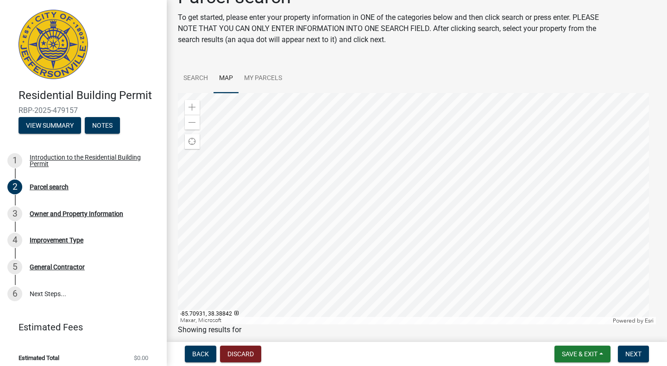
scroll to position [0, 0]
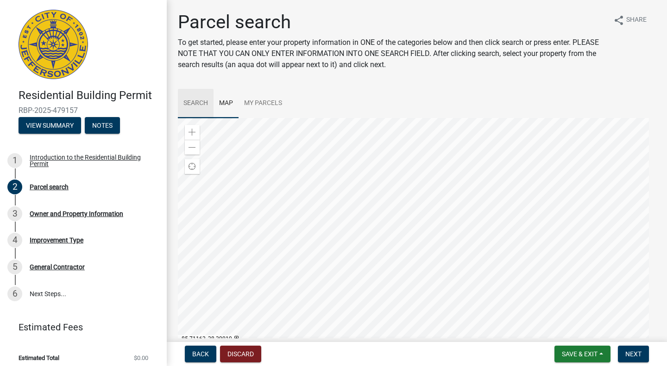
click at [200, 103] on link "Search" at bounding box center [196, 104] width 36 height 30
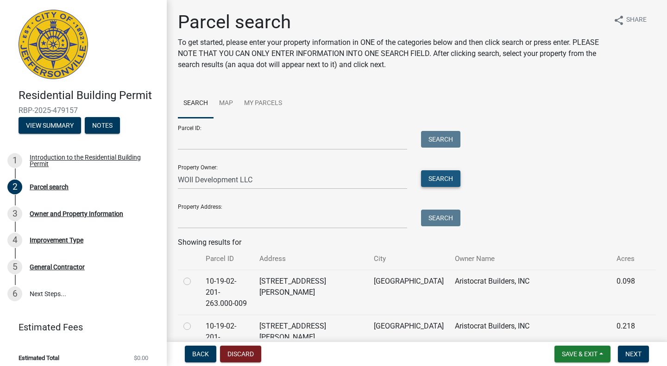
click at [446, 182] on button "Search" at bounding box center [440, 178] width 39 height 17
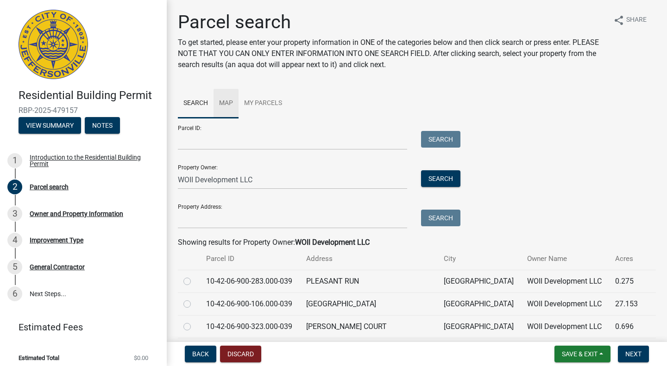
click at [232, 103] on link "Map" at bounding box center [226, 104] width 25 height 30
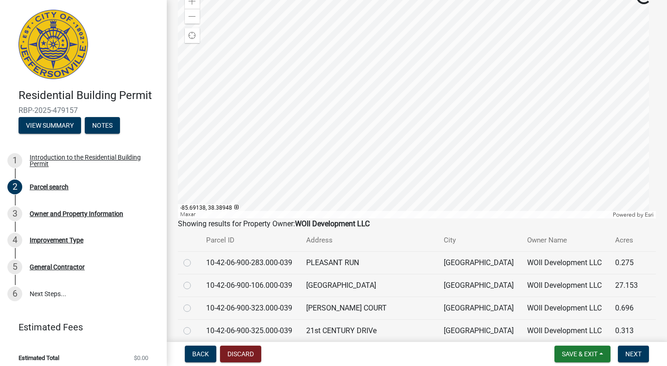
scroll to position [132, 0]
click at [195, 303] on label at bounding box center [195, 303] width 0 height 0
click at [195, 309] on input "radio" at bounding box center [198, 306] width 6 height 6
radio input "true"
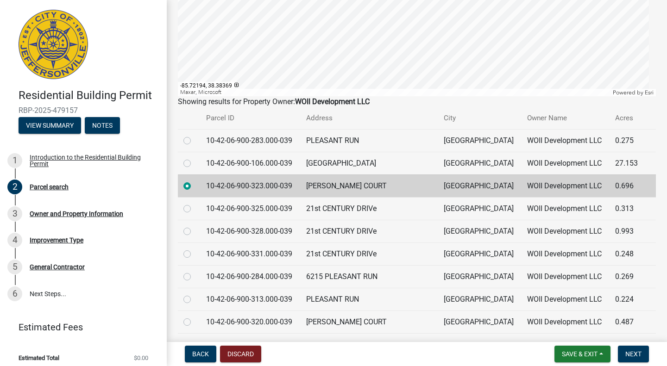
scroll to position [264, 0]
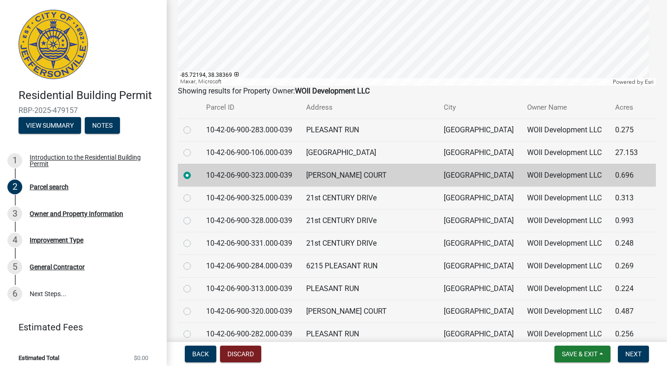
click at [195, 306] on label at bounding box center [195, 306] width 0 height 0
click at [195, 311] on input "radio" at bounding box center [198, 309] width 6 height 6
radio input "true"
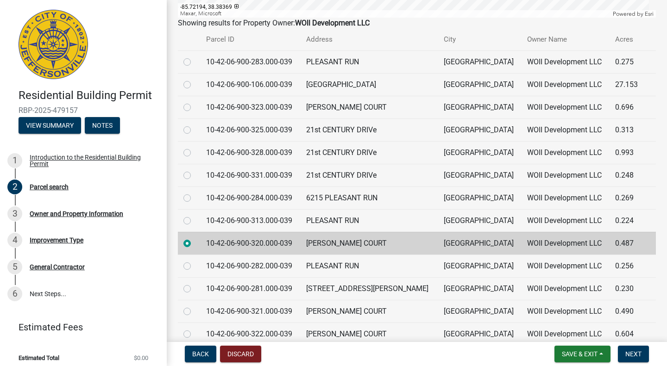
scroll to position [337, 0]
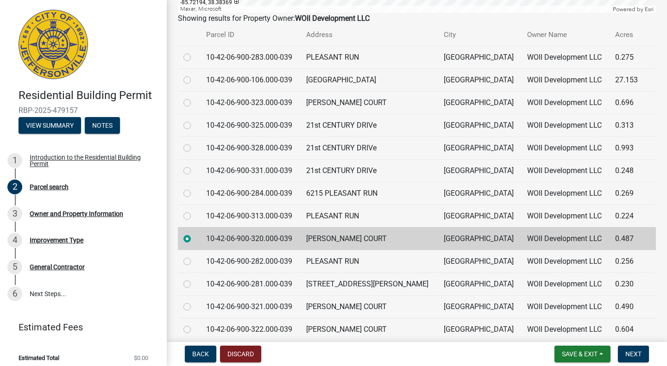
click at [195, 302] on label at bounding box center [195, 302] width 0 height 0
click at [195, 306] on input "radio" at bounding box center [198, 305] width 6 height 6
radio input "true"
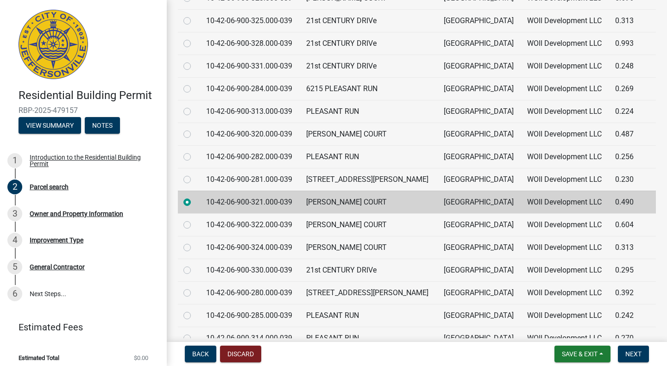
scroll to position [454, 0]
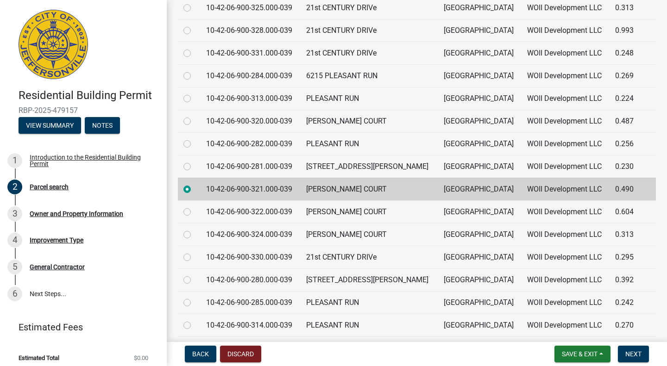
click at [195, 207] on label at bounding box center [195, 207] width 0 height 0
click at [195, 213] on input "radio" at bounding box center [198, 210] width 6 height 6
radio input "true"
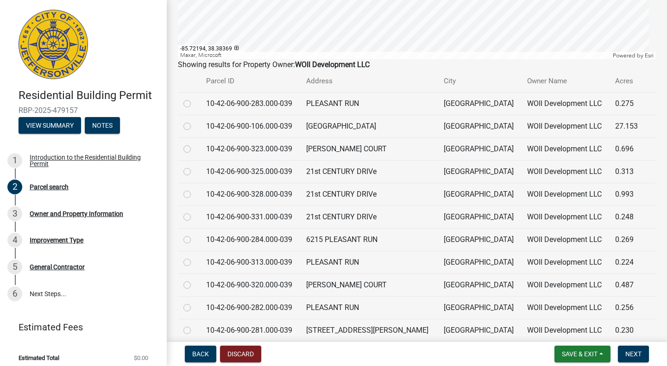
scroll to position [383, 0]
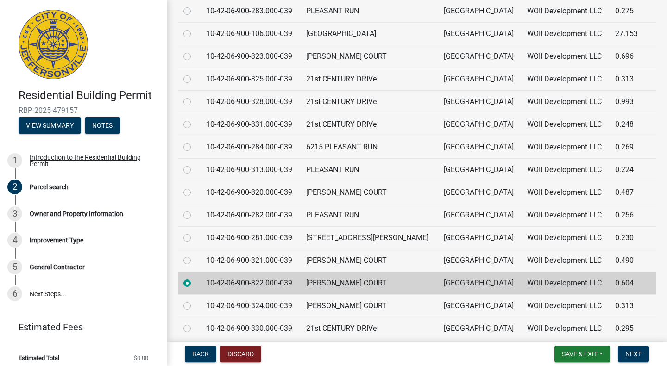
click at [195, 301] on label at bounding box center [195, 301] width 0 height 0
click at [195, 306] on input "radio" at bounding box center [198, 304] width 6 height 6
radio input "true"
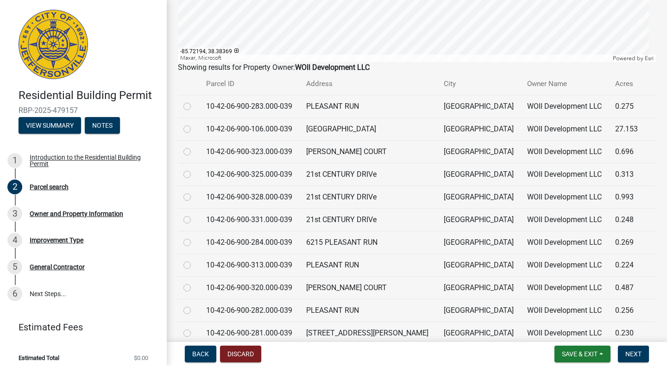
scroll to position [287, 0]
click at [195, 124] on label at bounding box center [195, 124] width 0 height 0
click at [195, 128] on input "radio" at bounding box center [198, 127] width 6 height 6
radio input "true"
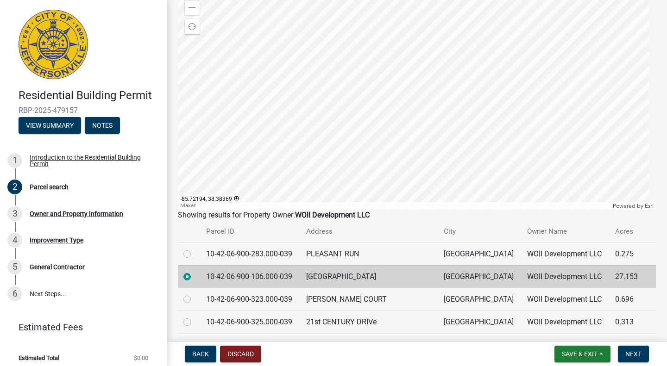
scroll to position [139, 0]
click at [195, 295] on label at bounding box center [195, 295] width 0 height 0
click at [195, 301] on input "radio" at bounding box center [198, 298] width 6 height 6
radio input "true"
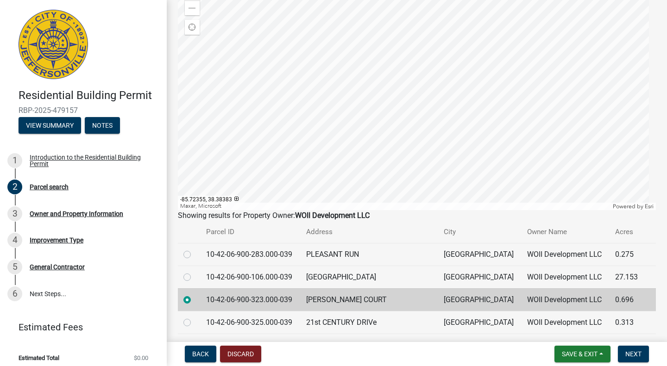
click at [195, 317] on label at bounding box center [195, 317] width 0 height 0
click at [195, 323] on input "radio" at bounding box center [198, 320] width 6 height 6
radio input "true"
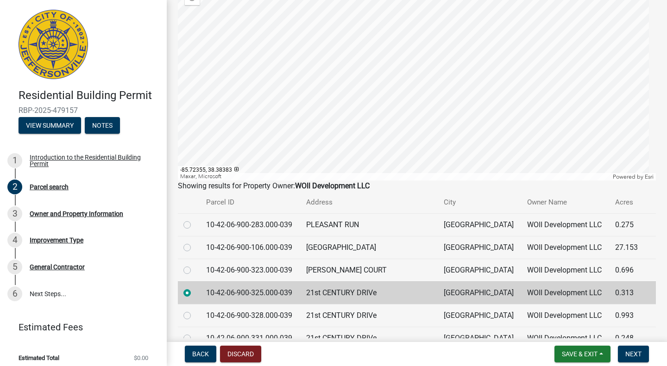
scroll to position [170, 0]
click at [195, 310] on label at bounding box center [195, 310] width 0 height 0
click at [195, 316] on input "radio" at bounding box center [198, 313] width 6 height 6
radio input "true"
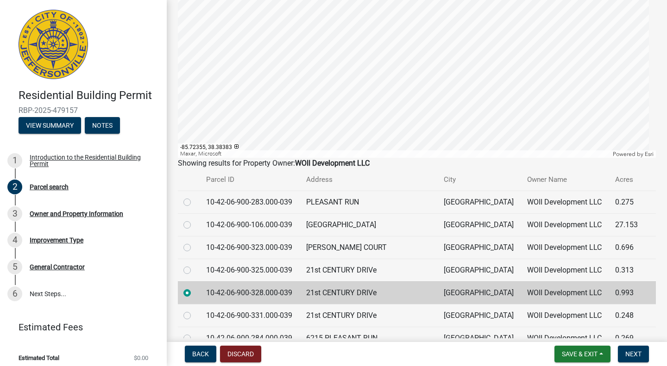
scroll to position [193, 0]
click at [195, 309] on label at bounding box center [195, 309] width 0 height 0
click at [195, 315] on input "radio" at bounding box center [198, 312] width 6 height 6
radio input "true"
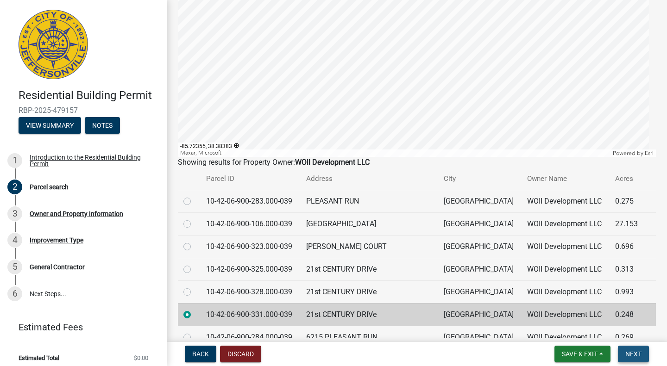
click at [631, 352] on span "Next" at bounding box center [633, 354] width 16 height 7
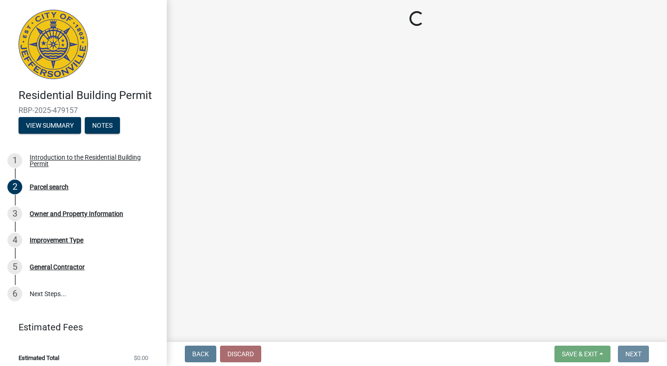
scroll to position [0, 0]
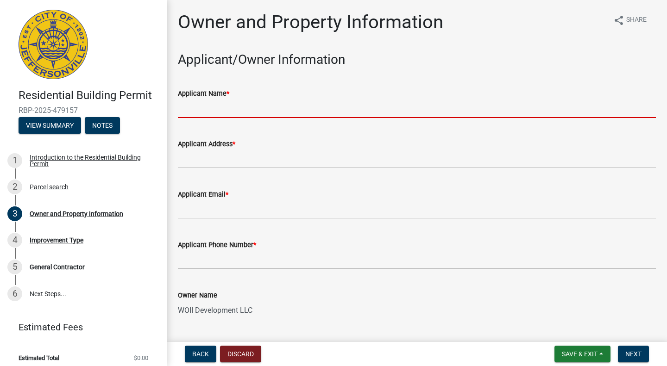
click at [263, 113] on input "Applicant Name *" at bounding box center [417, 108] width 478 height 19
type input "[PERSON_NAME]"
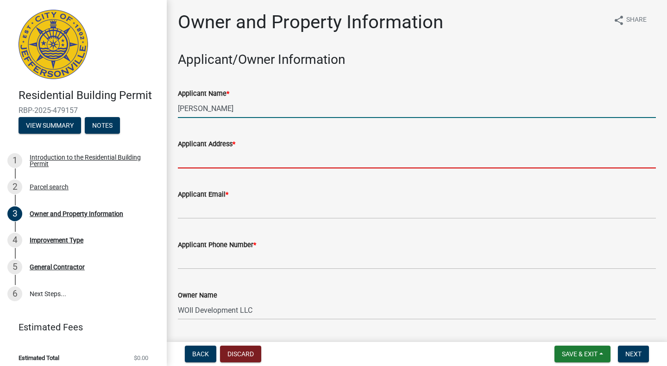
type input "[STREET_ADDRESS]"
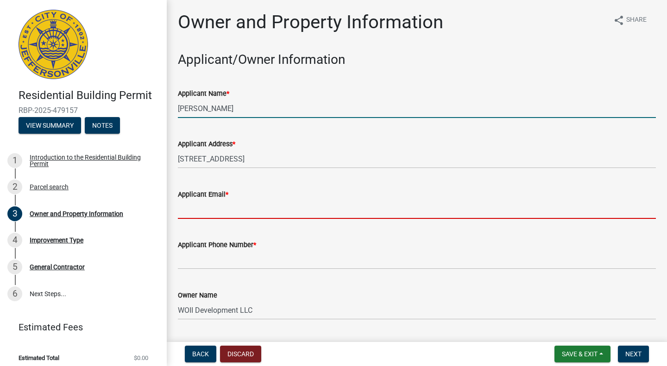
type input "[EMAIL_ADDRESS][DOMAIN_NAME]"
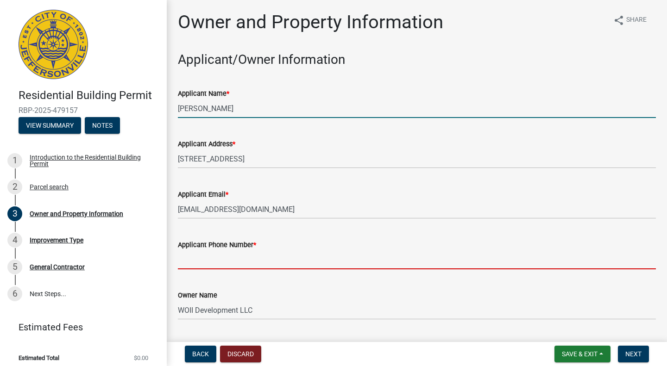
type input "8129894493"
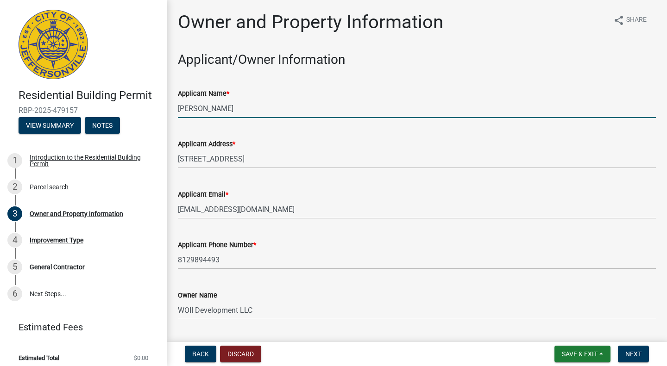
drag, startPoint x: 228, startPoint y: 112, endPoint x: 156, endPoint y: 107, distance: 72.0
click at [156, 107] on div "Residential Building Permit RBP-2025-479157 View Summary Notes 1 Introduction t…" at bounding box center [333, 183] width 667 height 366
type input "Land-Mill Developers, Inc."
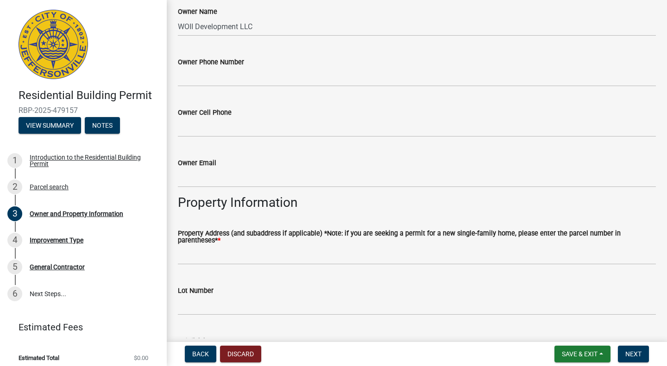
scroll to position [288, 0]
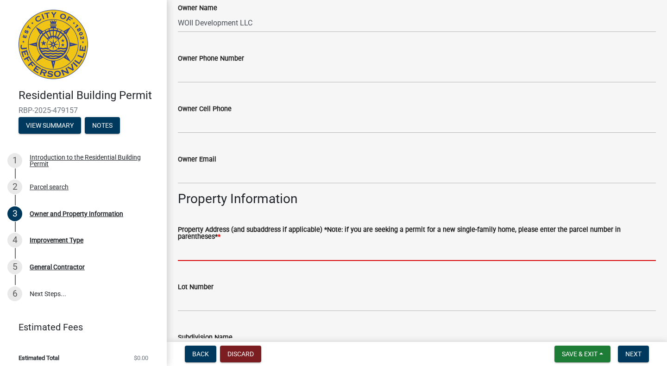
click at [248, 254] on input "Property Address (and subaddress if applicable) *Note: if you are seeking a per…" at bounding box center [417, 251] width 478 height 19
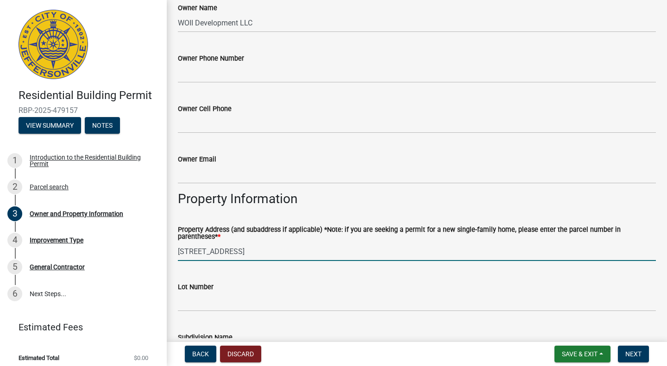
type input "[STREET_ADDRESS]"
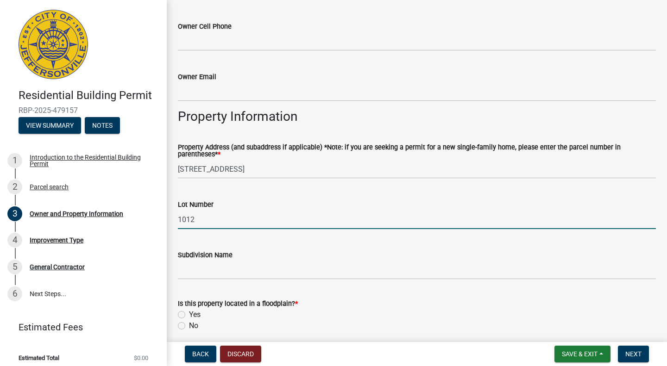
scroll to position [371, 0]
type input "1012"
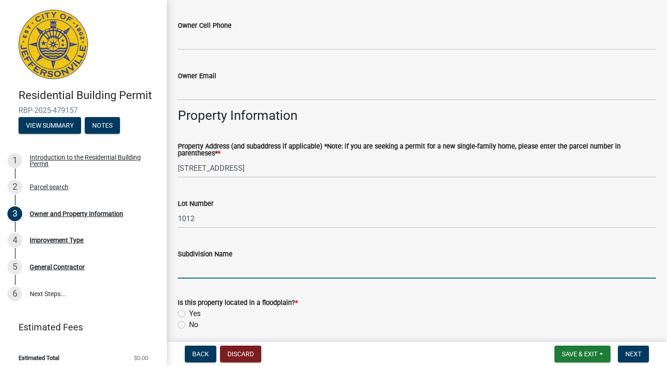
click at [235, 264] on input "Subdivision Name" at bounding box center [417, 269] width 478 height 19
type input "Whispering Oaks II"
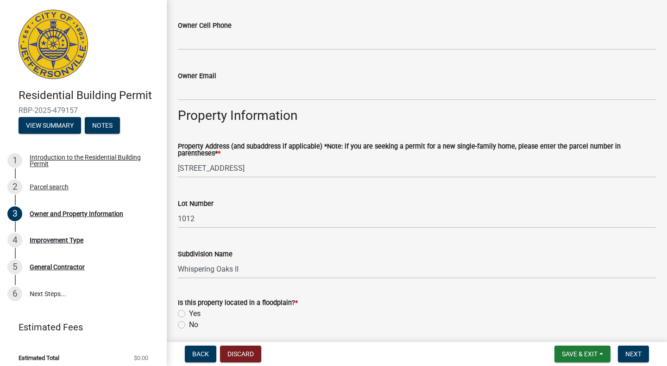
click at [189, 326] on label "No" at bounding box center [193, 325] width 9 height 11
click at [189, 326] on input "No" at bounding box center [192, 323] width 6 height 6
radio input "true"
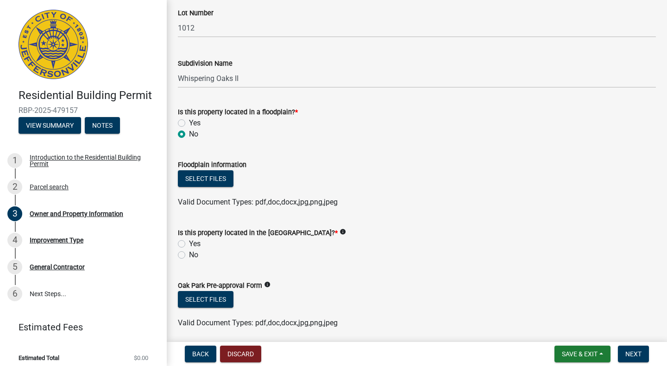
scroll to position [563, 0]
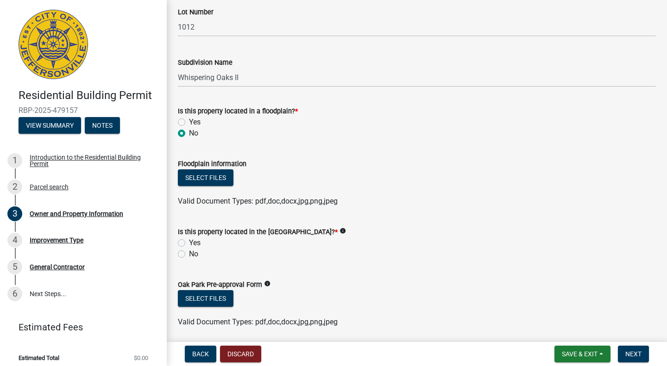
click at [189, 258] on label "No" at bounding box center [193, 254] width 9 height 11
click at [189, 255] on input "No" at bounding box center [192, 252] width 6 height 6
radio input "true"
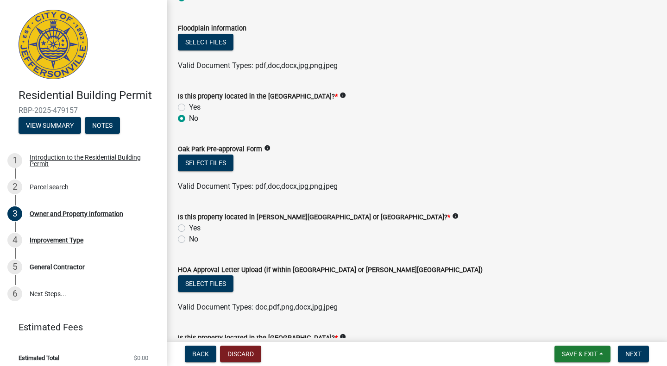
scroll to position [699, 0]
click at [189, 240] on label "No" at bounding box center [193, 238] width 9 height 11
click at [189, 240] on input "No" at bounding box center [192, 236] width 6 height 6
radio input "true"
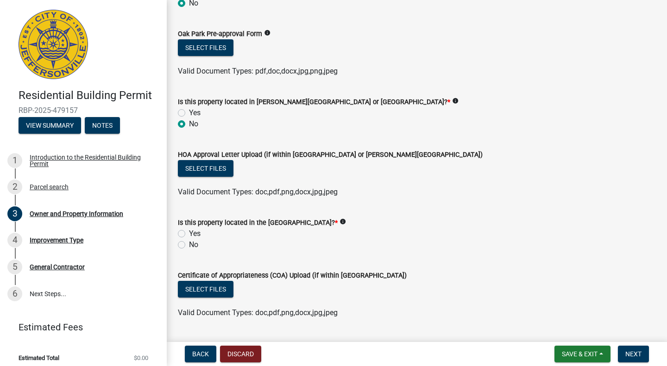
scroll to position [815, 0]
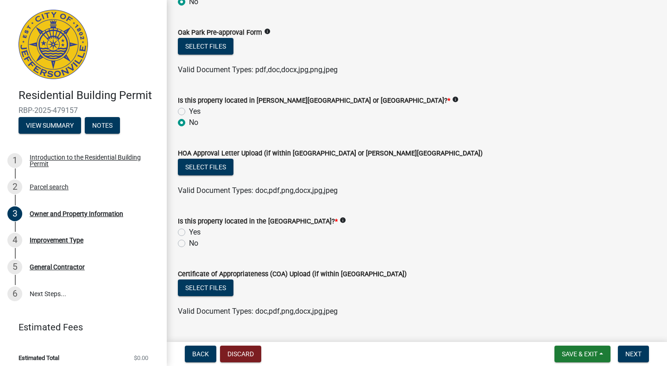
click at [189, 245] on label "No" at bounding box center [193, 243] width 9 height 11
click at [189, 244] on input "No" at bounding box center [192, 241] width 6 height 6
radio input "true"
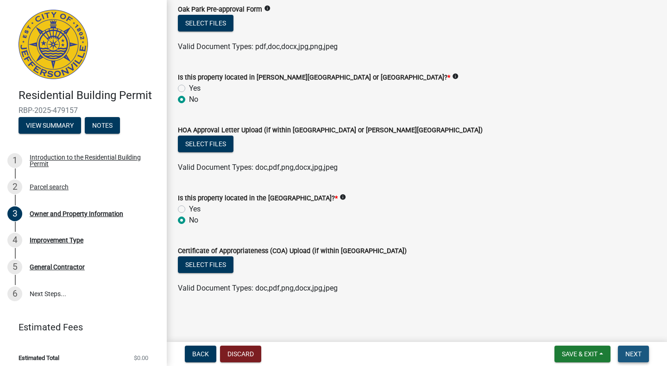
click at [642, 358] on button "Next" at bounding box center [633, 354] width 31 height 17
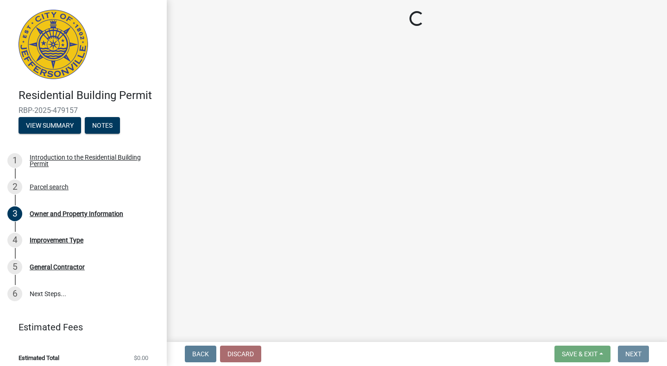
scroll to position [0, 0]
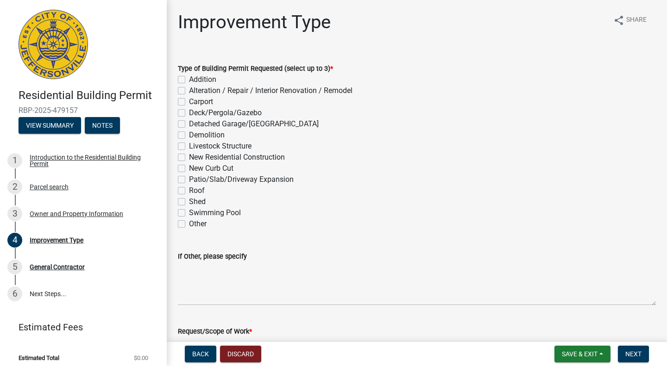
click at [189, 156] on label "New Residential Construction" at bounding box center [237, 157] width 96 height 11
click at [189, 156] on input "New Residential Construction" at bounding box center [192, 155] width 6 height 6
checkbox input "true"
checkbox input "false"
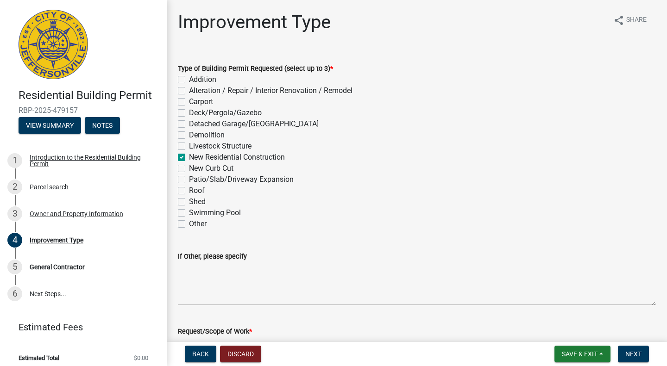
checkbox input "false"
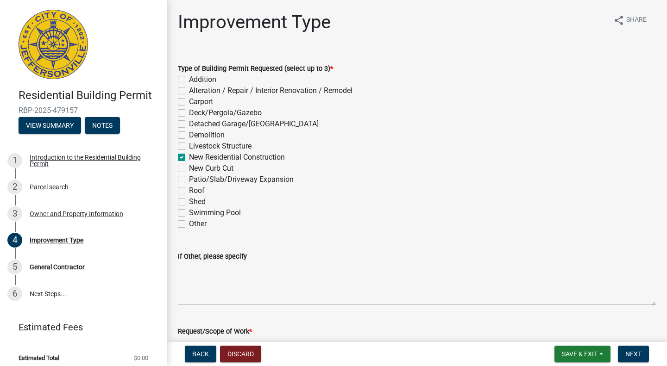
checkbox input "true"
checkbox input "false"
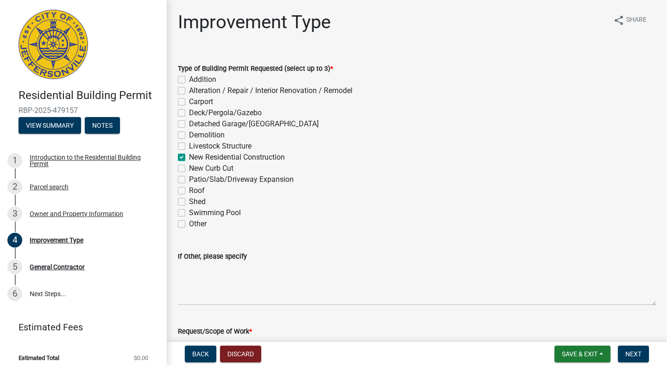
checkbox input "false"
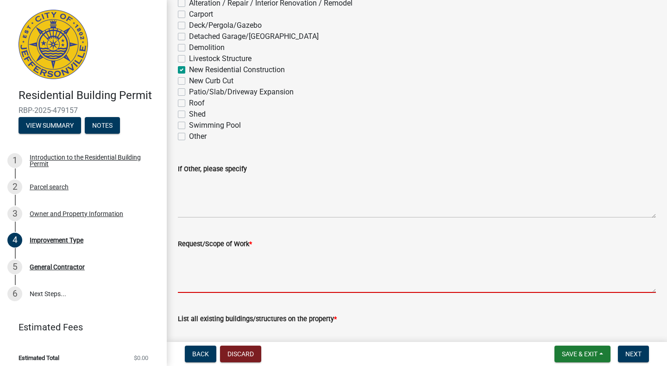
click at [222, 267] on textarea "Request/Scope of Work *" at bounding box center [417, 272] width 478 height 44
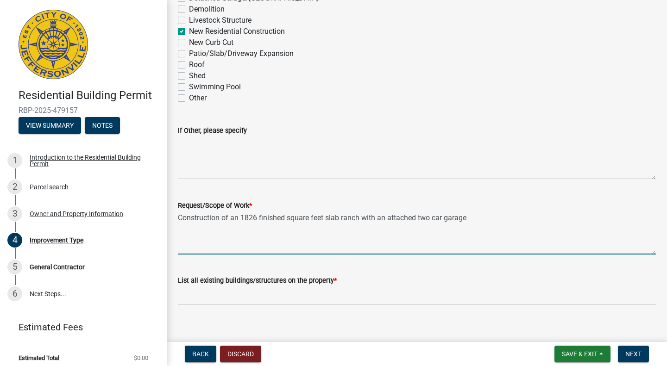
scroll to position [136, 0]
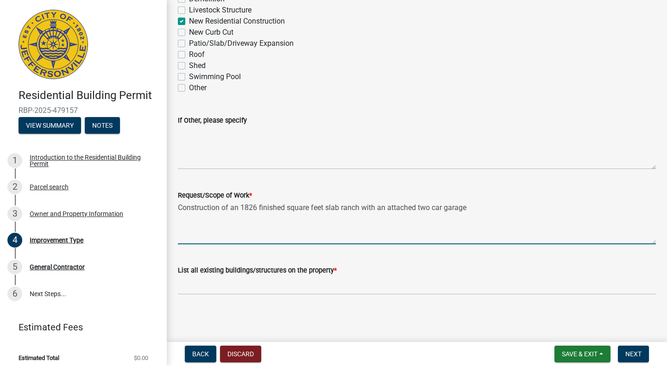
type textarea "Construction of an 1826 finished square feet slab ranch with an attached two ca…"
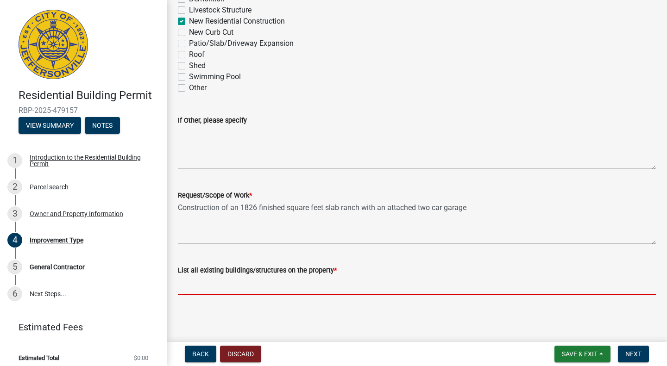
click at [221, 282] on input "List all existing buildings/structures on the property *" at bounding box center [417, 285] width 478 height 19
type input "none"
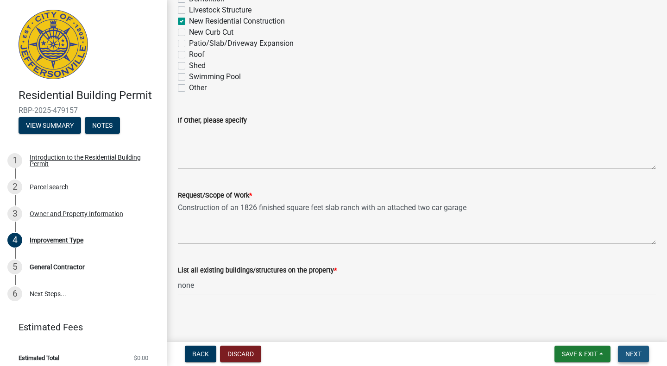
click at [631, 351] on span "Next" at bounding box center [633, 354] width 16 height 7
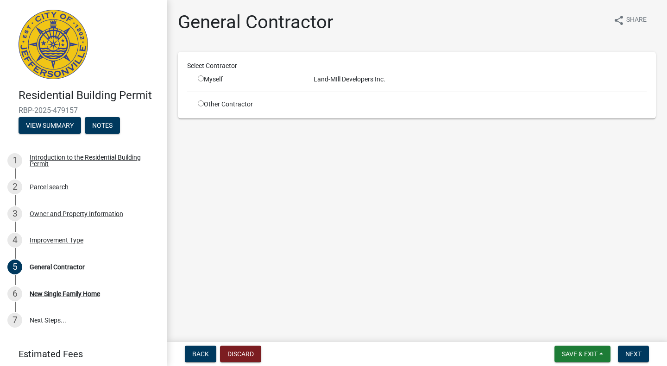
click at [201, 78] on input "radio" at bounding box center [201, 79] width 6 height 6
radio input "true"
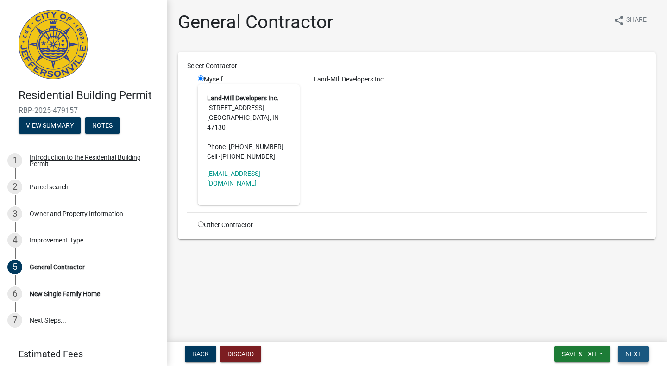
click at [634, 352] on span "Next" at bounding box center [633, 354] width 16 height 7
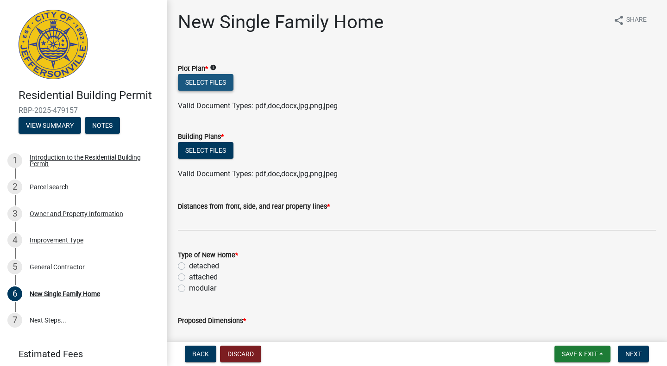
click at [202, 82] on button "Select files" at bounding box center [206, 82] width 56 height 17
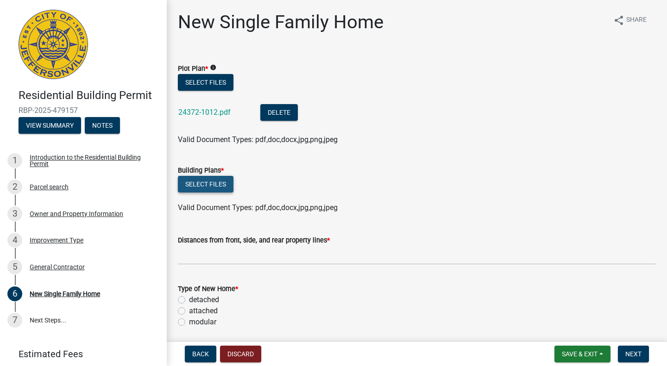
click at [202, 184] on button "Select files" at bounding box center [206, 184] width 56 height 17
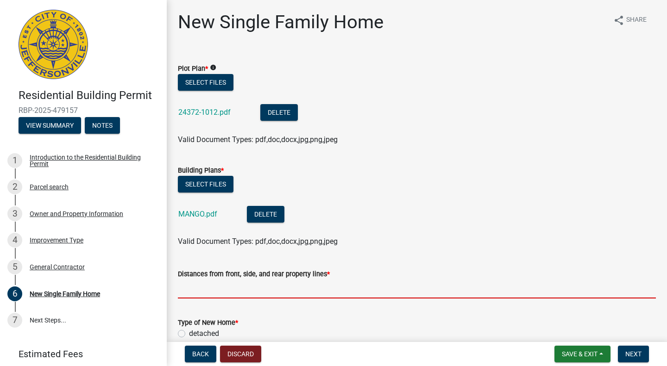
click at [215, 284] on input "Distances from front, side, and rear property lines *" at bounding box center [417, 289] width 478 height 19
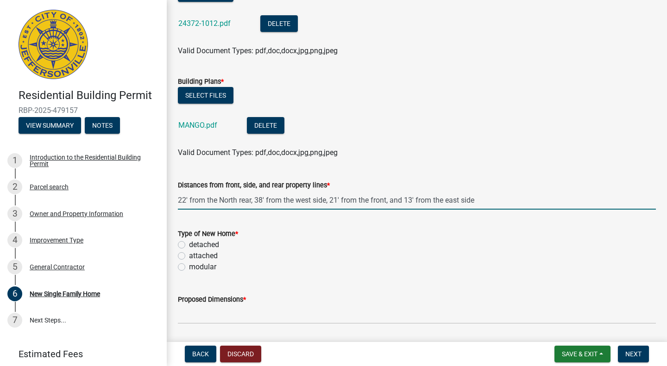
scroll to position [89, 0]
type input "22' from the North rear, 38' from the west side, 21' from the front, and 13' fr…"
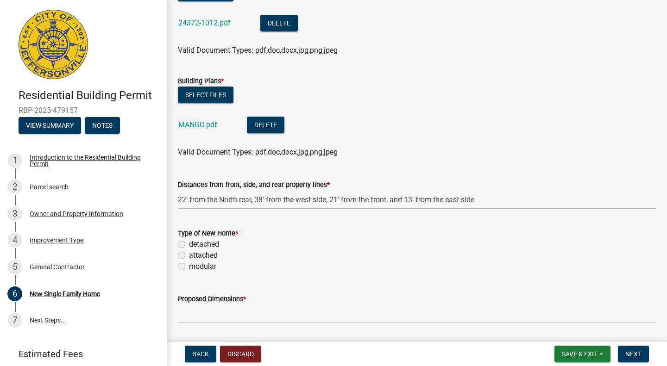
click at [189, 245] on label "detached" at bounding box center [204, 244] width 30 height 11
click at [189, 245] on input "detached" at bounding box center [192, 242] width 6 height 6
radio input "true"
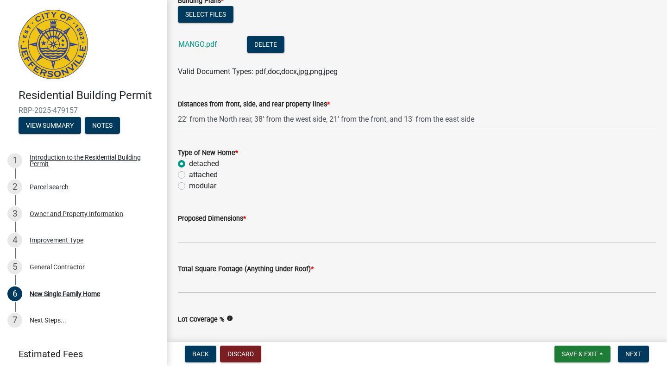
scroll to position [170, 0]
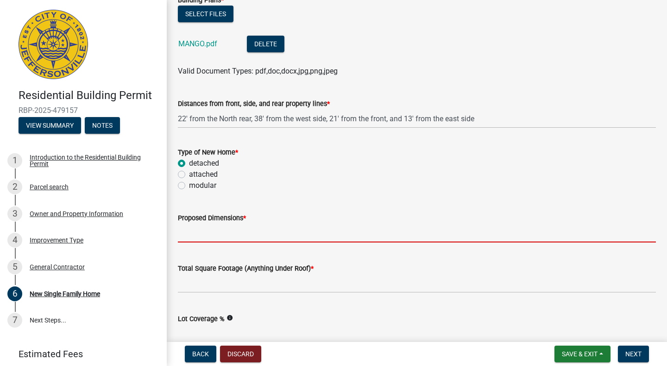
click at [208, 226] on input "Proposed Dimensions *" at bounding box center [417, 233] width 478 height 19
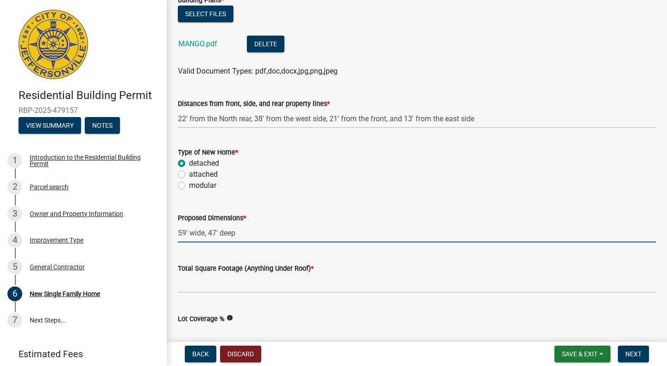
type input "59' wide, 47' deep"
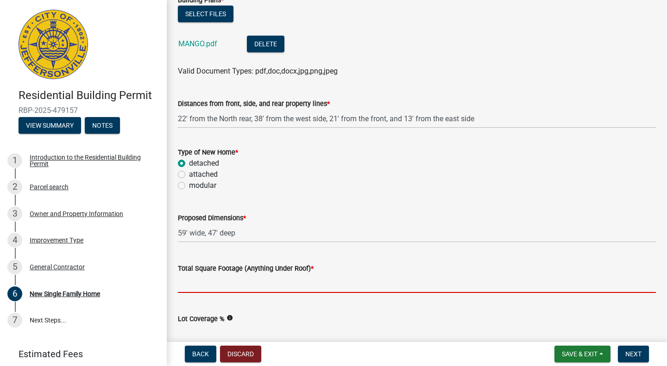
click at [206, 283] on input "Total Square Footage (Anything Under Roof) *" at bounding box center [417, 283] width 478 height 19
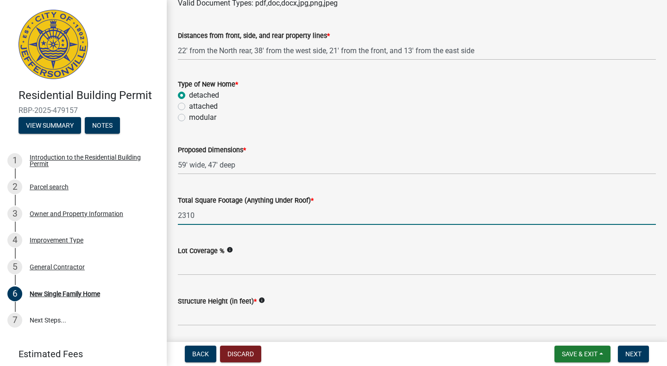
scroll to position [239, 0]
type input "2310"
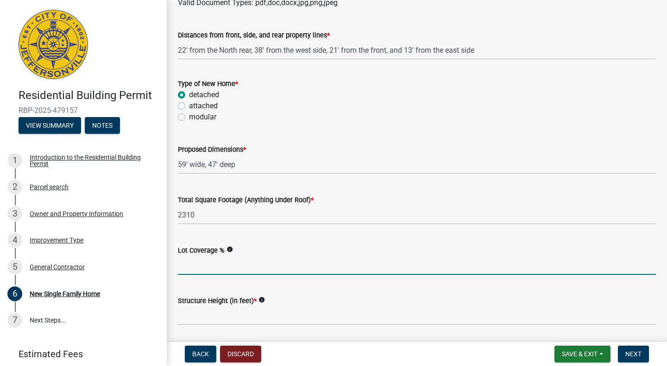
click at [201, 270] on input "Lot Coverage %" at bounding box center [417, 265] width 478 height 19
type input "21"
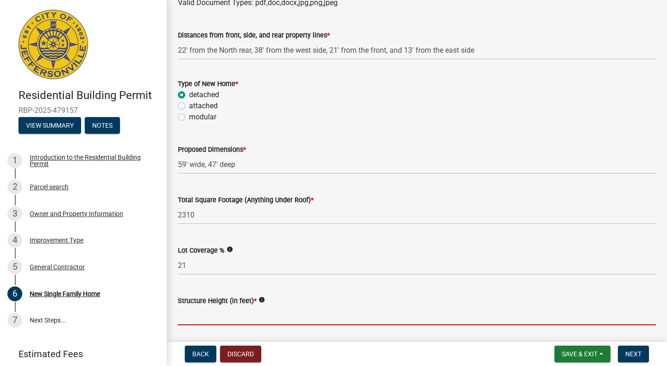
click at [199, 322] on input "Structure Height (in feet) *" at bounding box center [417, 316] width 478 height 19
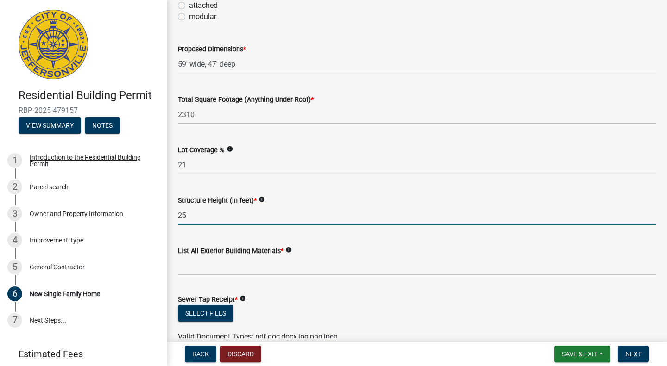
scroll to position [348, 0]
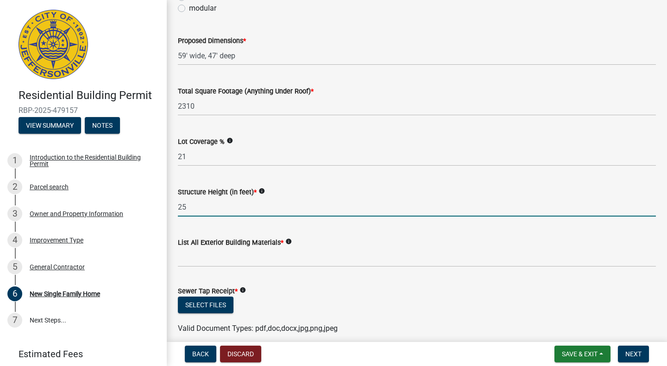
type input "25"
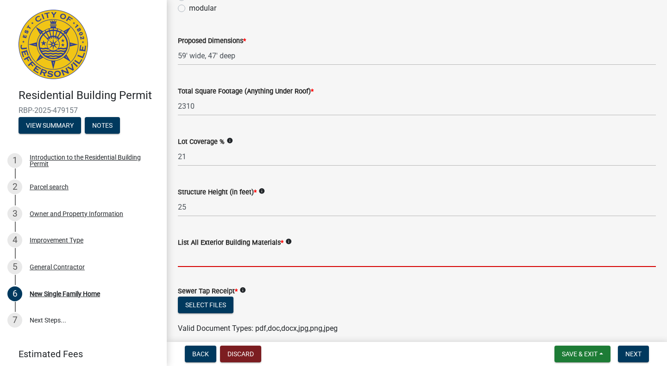
click at [200, 257] on input "List All Exterior Building Materials *" at bounding box center [417, 257] width 478 height 19
type input "Brick, [PERSON_NAME] board, vinyl, aluminium"
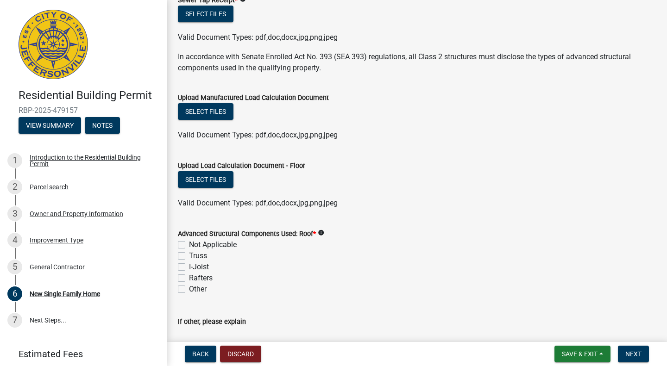
scroll to position [640, 0]
click at [189, 258] on label "Truss" at bounding box center [198, 255] width 18 height 11
click at [189, 256] on input "Truss" at bounding box center [192, 253] width 6 height 6
checkbox input "true"
checkbox input "false"
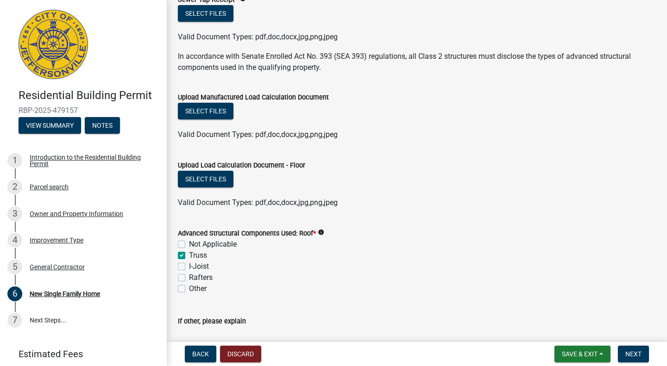
checkbox input "true"
checkbox input "false"
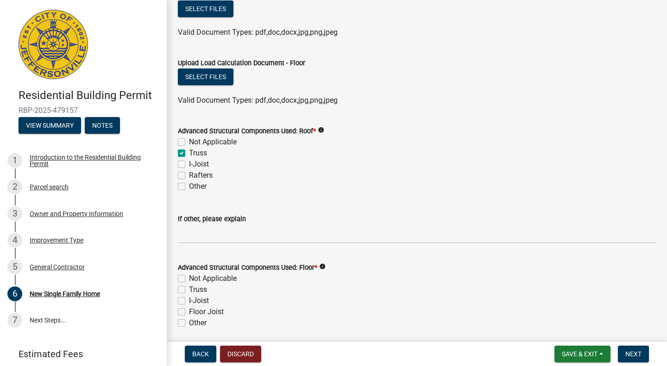
scroll to position [747, 0]
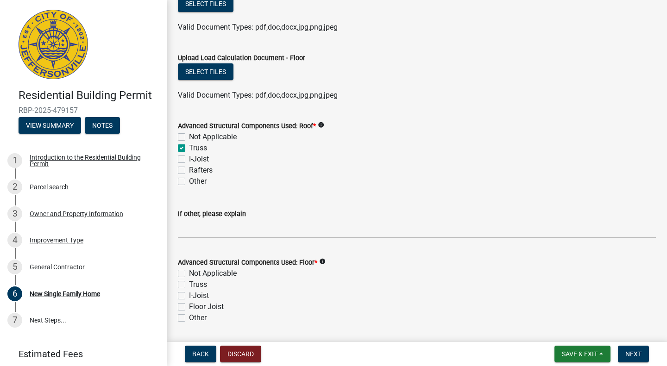
click at [189, 276] on label "Not Applicable" at bounding box center [213, 273] width 48 height 11
click at [189, 274] on input "Not Applicable" at bounding box center [192, 271] width 6 height 6
checkbox input "true"
checkbox input "false"
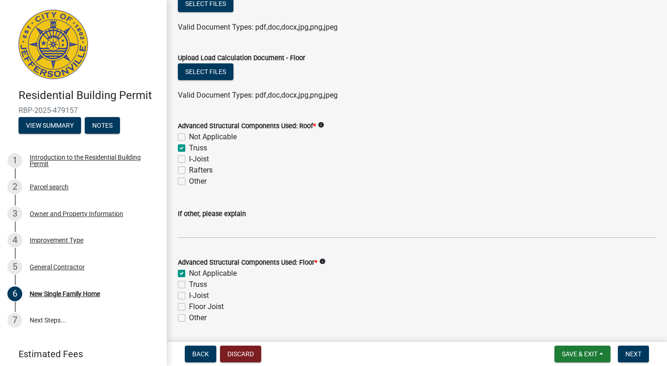
checkbox input "false"
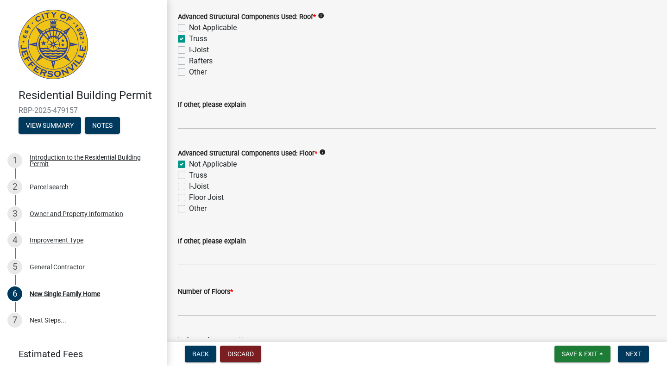
scroll to position [860, 0]
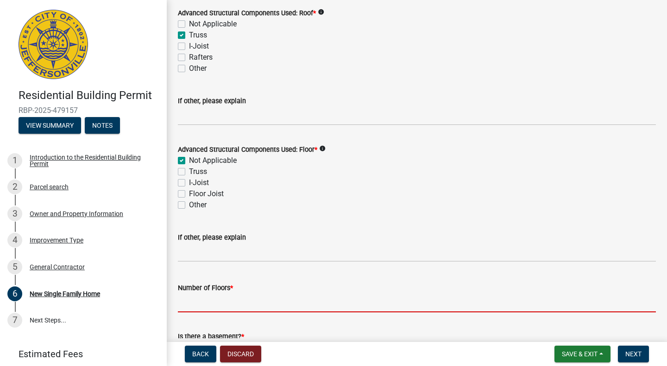
click at [239, 307] on input "Number of Floors *" at bounding box center [417, 303] width 478 height 19
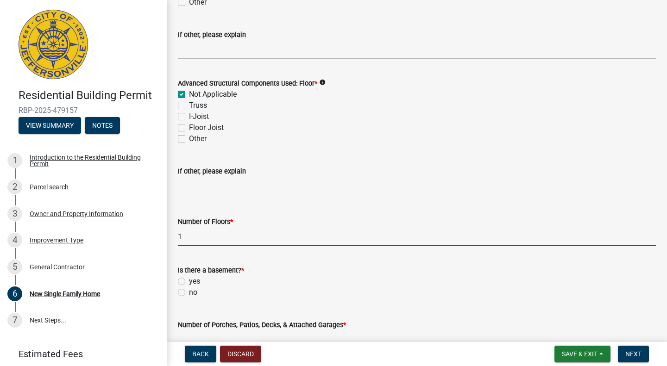
scroll to position [929, 0]
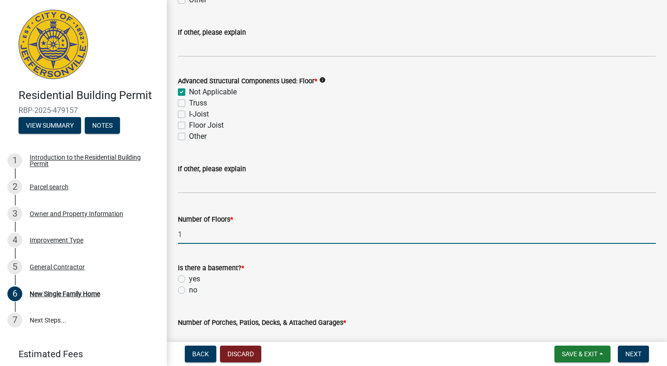
type input "1"
click at [189, 289] on label "no" at bounding box center [193, 290] width 8 height 11
click at [189, 289] on input "no" at bounding box center [192, 288] width 6 height 6
radio input "true"
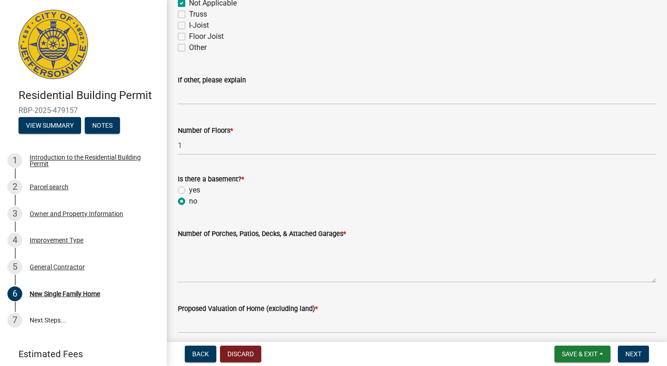
scroll to position [1019, 0]
click at [229, 273] on textarea "Number of Porches, Patios, Decks, & Attached Garages *" at bounding box center [417, 261] width 478 height 44
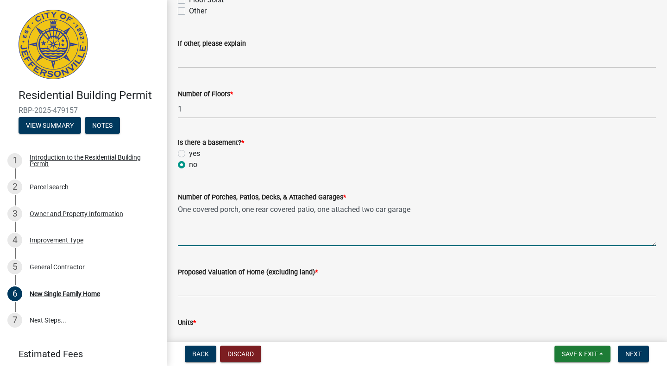
scroll to position [1055, 0]
type textarea "One covered porch, one rear covered patio, one attached two car garage"
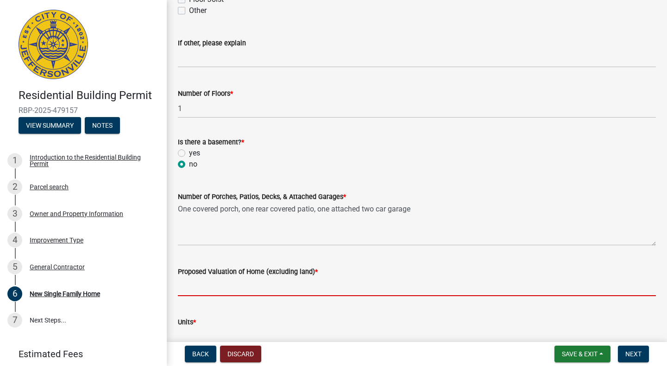
click at [221, 282] on input "Proposed Valuation of Home (excluding land) *" at bounding box center [417, 287] width 478 height 19
type input "350,000"
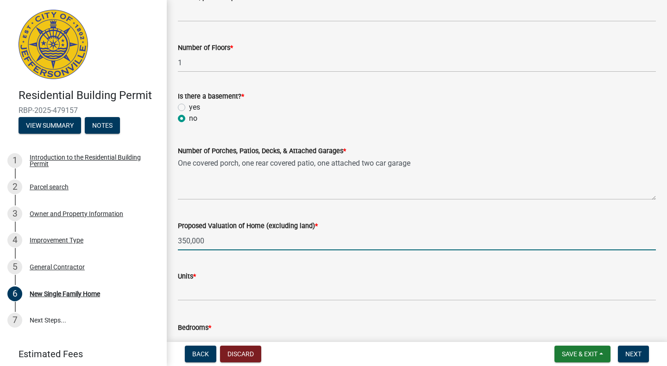
scroll to position [1102, 0]
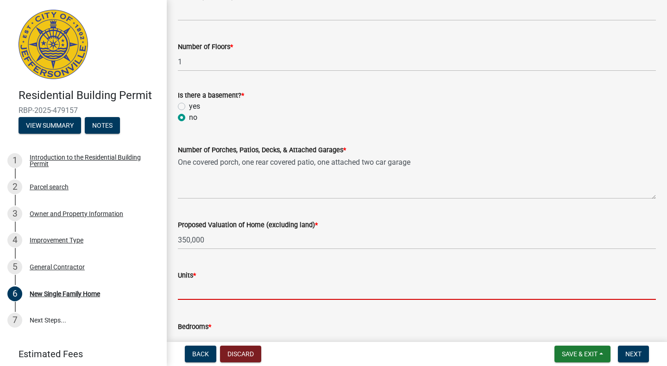
click at [212, 290] on input "text" at bounding box center [417, 290] width 478 height 19
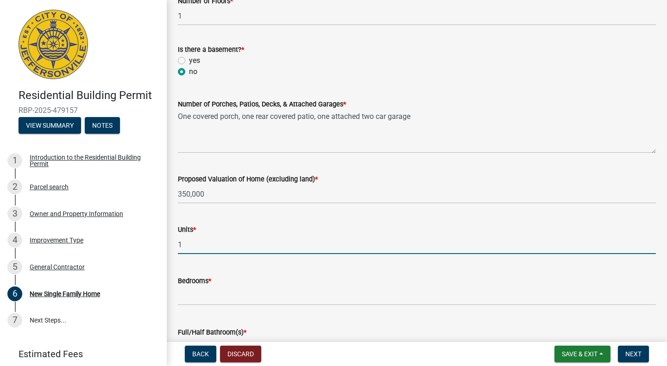
scroll to position [1152, 0]
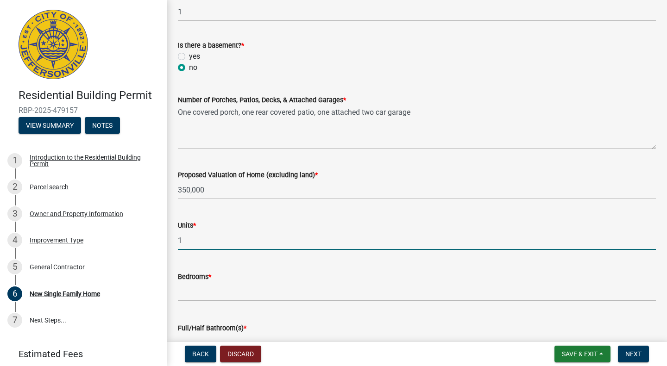
type input "1"
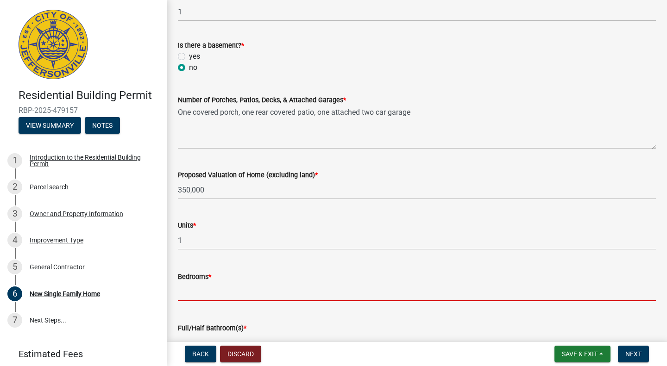
click at [212, 290] on input "text" at bounding box center [417, 292] width 478 height 19
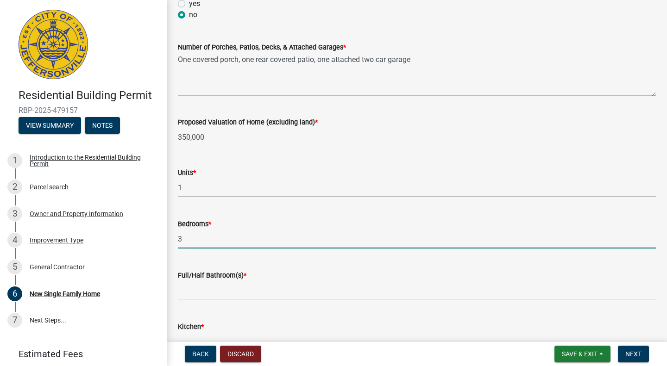
scroll to position [1205, 0]
type input "3"
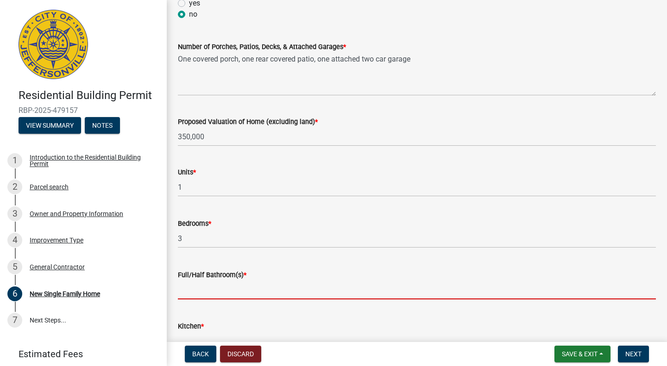
click at [212, 290] on input "text" at bounding box center [417, 290] width 478 height 19
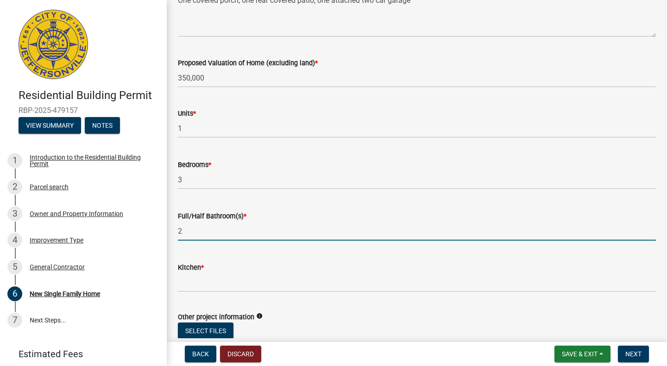
scroll to position [1268, 0]
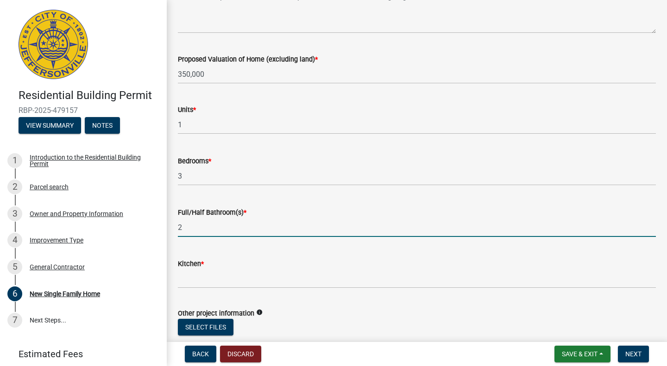
type input "2"
drag, startPoint x: 212, startPoint y: 290, endPoint x: 209, endPoint y: 277, distance: 13.8
click at [209, 277] on wm-data-entity-input "Kitchen *" at bounding box center [417, 271] width 478 height 51
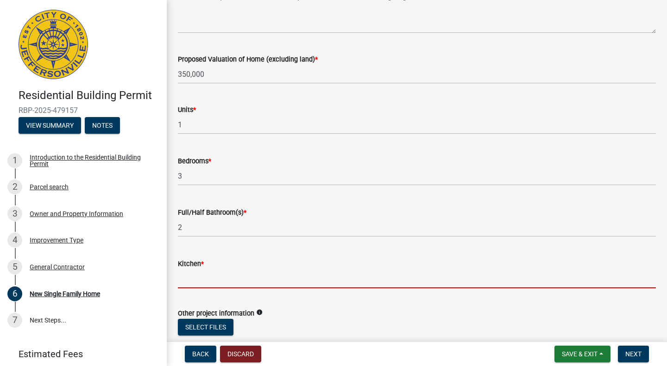
click at [209, 277] on input "text" at bounding box center [417, 279] width 478 height 19
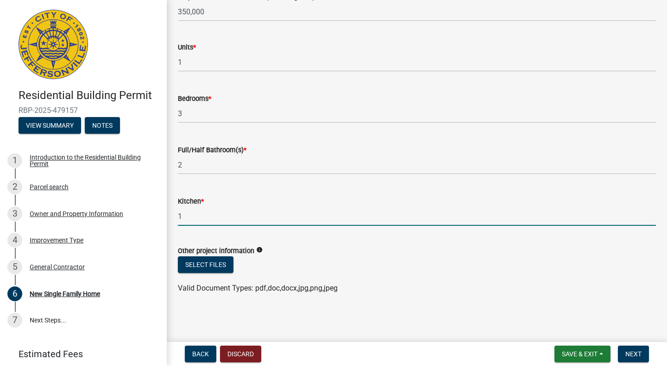
type input "1"
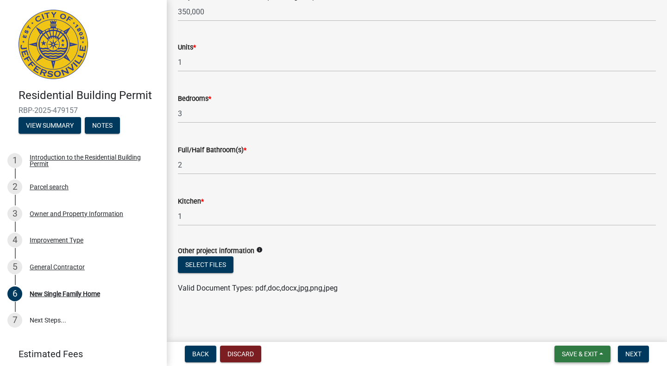
click at [566, 347] on button "Save & Exit" at bounding box center [583, 354] width 56 height 17
click at [562, 333] on button "Save & Exit" at bounding box center [573, 330] width 74 height 22
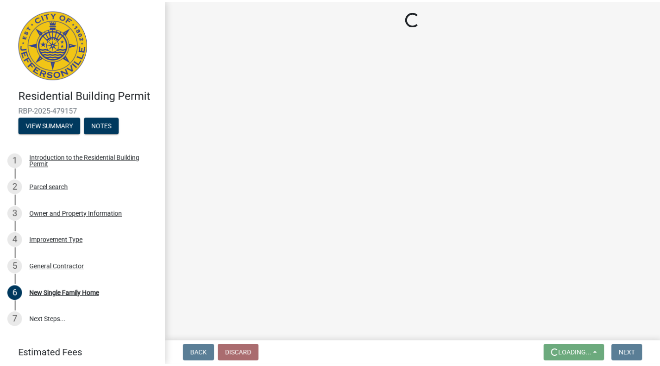
scroll to position [0, 0]
